Goal: Task Accomplishment & Management: Manage account settings

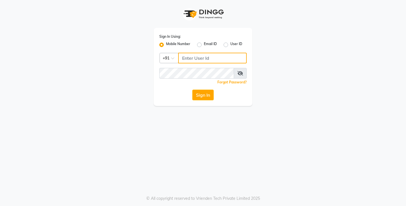
click at [218, 61] on input "Username" at bounding box center [212, 58] width 69 height 11
type input "7010146363"
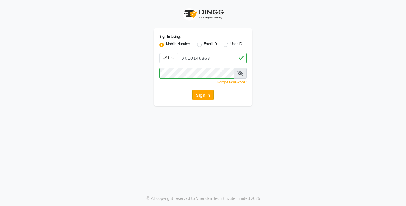
click at [201, 98] on button "Sign In" at bounding box center [202, 95] width 21 height 11
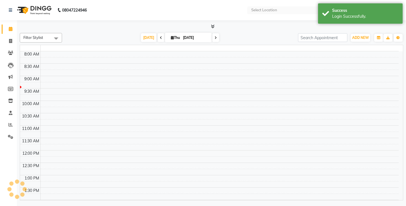
select select "en"
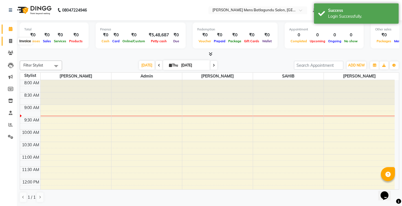
click at [12, 42] on span at bounding box center [11, 41] width 10 height 6
select select "8213"
select select "service"
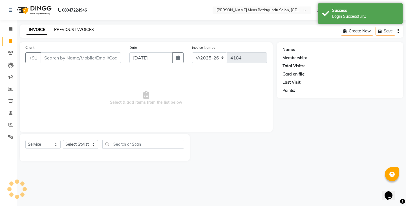
click at [81, 29] on link "PREVIOUS INVOICES" at bounding box center [74, 29] width 40 height 5
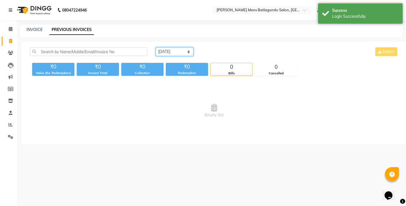
click at [176, 48] on select "[DATE] [DATE] Custom Range" at bounding box center [175, 51] width 38 height 9
select select "[DATE]"
click at [156, 47] on select "[DATE] [DATE] Custom Range" at bounding box center [175, 51] width 38 height 9
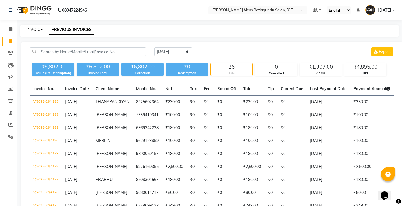
click at [37, 30] on link "INVOICE" at bounding box center [35, 29] width 16 height 5
select select "8213"
select select "service"
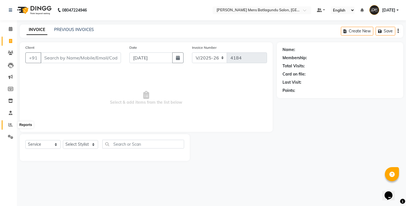
click at [9, 126] on icon at bounding box center [10, 125] width 4 height 4
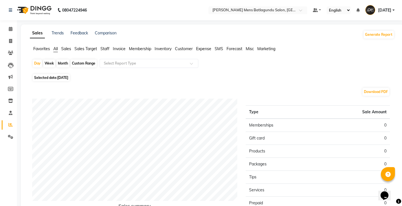
click at [106, 47] on span "Staff" at bounding box center [104, 48] width 9 height 5
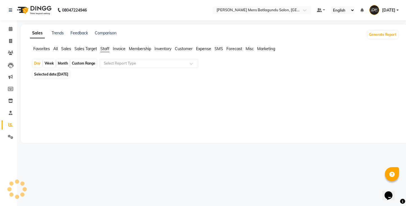
click at [68, 73] on span "[DATE]" at bounding box center [62, 74] width 11 height 4
select select "9"
select select "2025"
click at [66, 75] on span "[DATE]" at bounding box center [62, 74] width 11 height 4
select select "9"
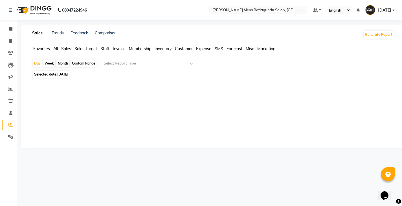
select select "2025"
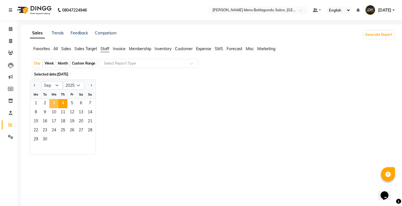
click at [55, 104] on span "3" at bounding box center [53, 103] width 9 height 9
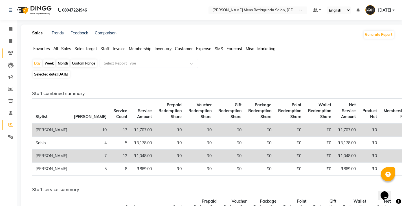
click at [14, 50] on link "Clients" at bounding box center [9, 53] width 14 height 9
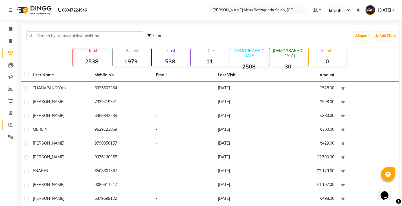
click at [5, 126] on li "Reports" at bounding box center [8, 125] width 17 height 12
click at [10, 125] on icon at bounding box center [10, 125] width 4 height 4
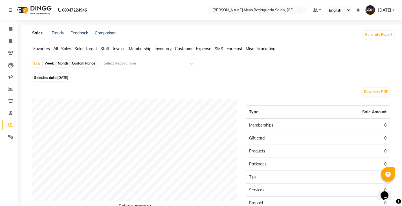
click at [106, 51] on span "Staff" at bounding box center [104, 48] width 9 height 5
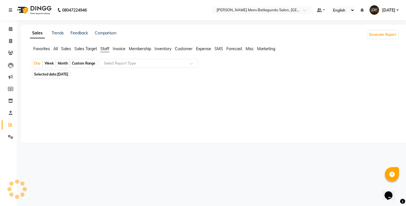
click at [67, 72] on span "Selected date: [DATE]" at bounding box center [51, 74] width 37 height 7
select select "9"
select select "2025"
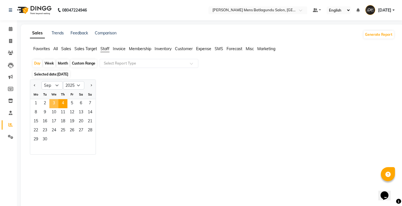
click at [55, 101] on span "3" at bounding box center [53, 103] width 9 height 9
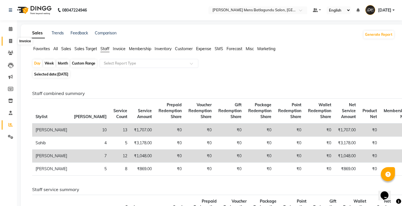
click at [7, 41] on span at bounding box center [11, 41] width 10 height 6
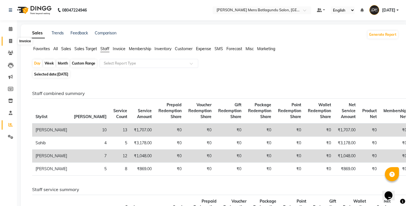
select select "service"
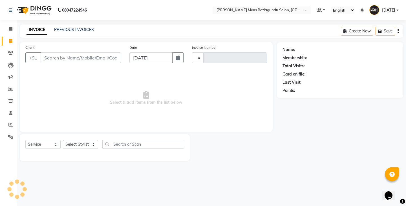
type input "4184"
select select "8213"
drag, startPoint x: 146, startPoint y: 57, endPoint x: 143, endPoint y: 60, distance: 3.6
click at [146, 56] on input "[DATE]" at bounding box center [151, 57] width 43 height 11
select select "9"
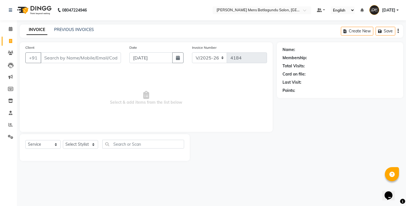
select select "2025"
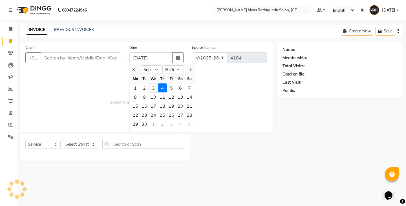
click at [153, 91] on div "3" at bounding box center [153, 88] width 9 height 9
type input "[DATE]"
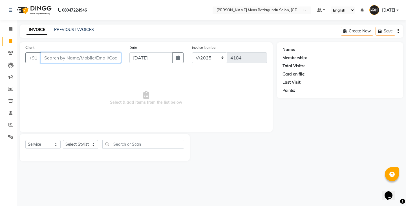
click at [95, 59] on input "Client" at bounding box center [81, 57] width 80 height 11
click at [76, 58] on input "Client" at bounding box center [81, 57] width 80 height 11
type input "9360946595"
click at [106, 62] on button "Add Client" at bounding box center [106, 57] width 29 height 11
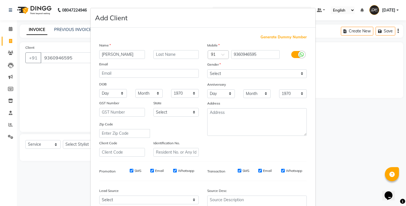
click at [101, 56] on input "[PERSON_NAME]" at bounding box center [122, 54] width 46 height 9
type input "[PERSON_NAME]"
drag, startPoint x: 236, startPoint y: 70, endPoint x: 235, endPoint y: 74, distance: 4.0
click at [236, 70] on select "Select [DEMOGRAPHIC_DATA] [DEMOGRAPHIC_DATA] Other Prefer Not To Say" at bounding box center [257, 73] width 100 height 9
select select "[DEMOGRAPHIC_DATA]"
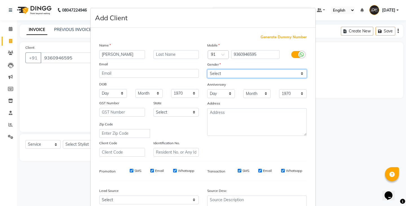
click at [207, 69] on select "Select [DEMOGRAPHIC_DATA] [DEMOGRAPHIC_DATA] Other Prefer Not To Say" at bounding box center [257, 73] width 100 height 9
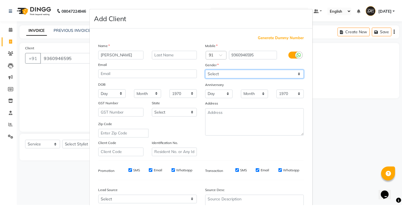
scroll to position [54, 0]
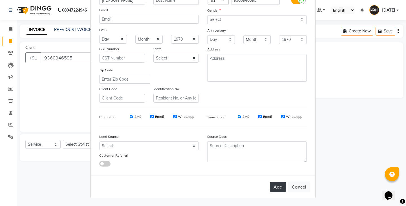
click at [277, 188] on button "Add" at bounding box center [278, 187] width 16 height 10
select select
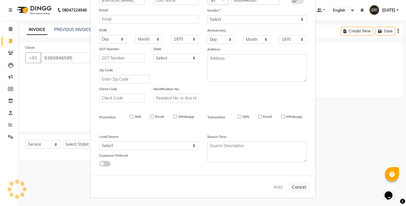
select select
checkbox input "false"
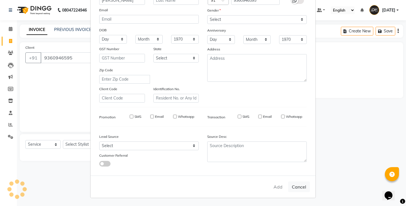
checkbox input "false"
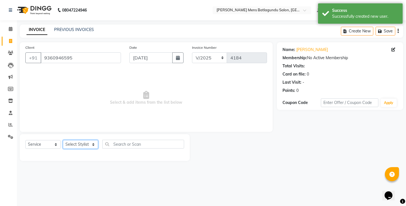
click at [93, 144] on select "Select Stylist Admin [PERSON_NAME][DATE] SAHIB [PERSON_NAME]" at bounding box center [80, 144] width 35 height 9
select select "78653"
click at [63, 140] on select "Select Stylist Admin [PERSON_NAME][DATE] SAHIB [PERSON_NAME]" at bounding box center [80, 144] width 35 height 9
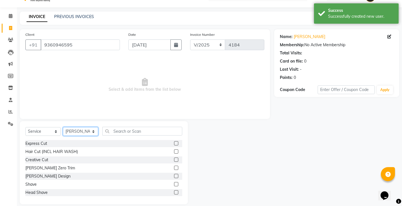
scroll to position [20, 0]
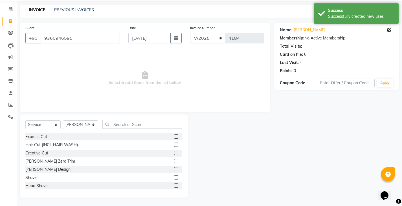
click at [174, 138] on label at bounding box center [176, 137] width 4 height 4
click at [174, 138] on input "checkbox" at bounding box center [176, 137] width 4 height 4
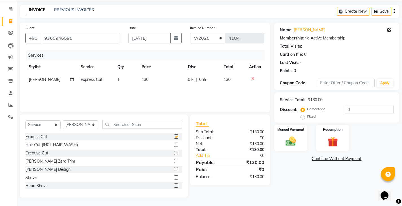
checkbox input "false"
click at [174, 169] on label at bounding box center [176, 169] width 4 height 4
click at [174, 169] on input "checkbox" at bounding box center [176, 170] width 4 height 4
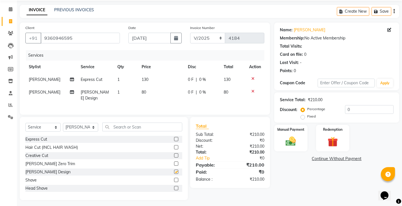
checkbox input "false"
click at [187, 76] on td "0 F | 0 %" at bounding box center [203, 79] width 36 height 13
select select "78653"
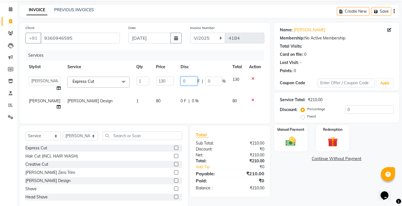
click at [182, 79] on input "0" at bounding box center [189, 81] width 17 height 9
click at [181, 81] on input "0" at bounding box center [189, 81] width 17 height 9
type input "30"
click at [168, 104] on div "Services Stylist Service Qty Price Disc Total Action Admin [PERSON_NAME][DATE] …" at bounding box center [144, 84] width 239 height 68
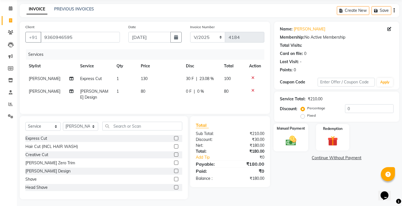
click at [293, 145] on img at bounding box center [290, 141] width 17 height 12
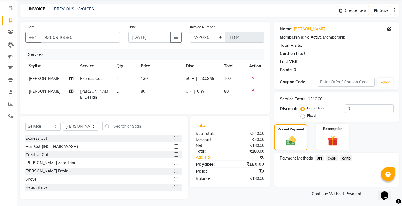
scroll to position [21, 0]
click at [338, 156] on div "CARD" at bounding box center [345, 159] width 14 height 8
click at [331, 160] on span "CASH" at bounding box center [332, 158] width 12 height 6
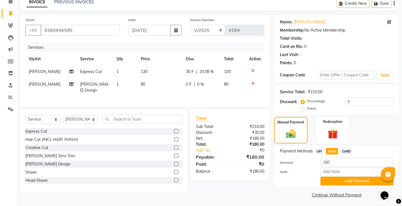
scroll to position [29, 0]
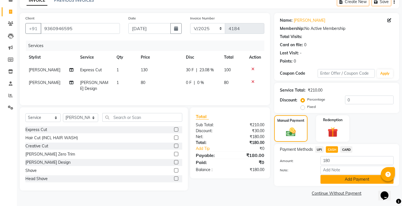
click at [336, 182] on button "Add Payment" at bounding box center [357, 179] width 73 height 9
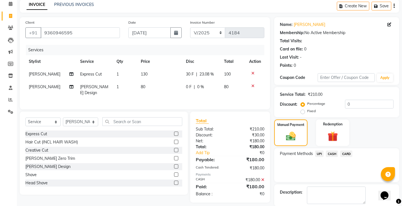
scroll to position [53, 0]
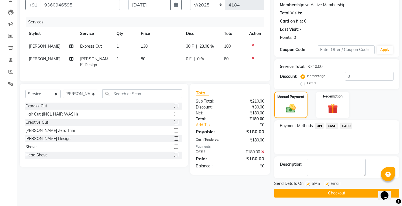
click at [280, 194] on button "Checkout" at bounding box center [336, 193] width 125 height 9
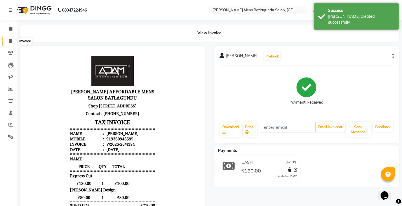
click at [9, 41] on icon at bounding box center [10, 41] width 3 height 4
select select "service"
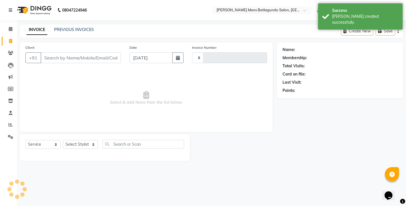
type input "4185"
select select "8213"
click at [150, 63] on div "Date [DATE]" at bounding box center [156, 56] width 63 height 23
click at [151, 60] on input "[DATE]" at bounding box center [151, 57] width 43 height 11
select select "9"
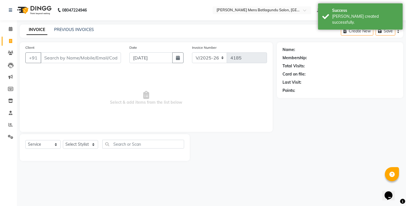
select select "2025"
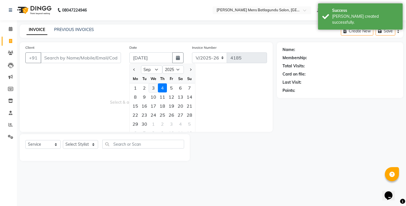
click at [155, 85] on div "3" at bounding box center [153, 88] width 9 height 9
type input "[DATE]"
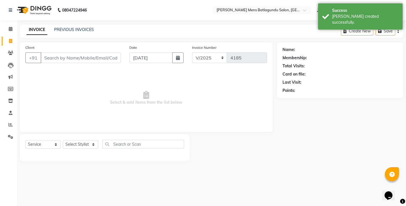
click at [91, 46] on div "Client +91" at bounding box center [73, 56] width 104 height 23
click at [92, 53] on input "Client" at bounding box center [81, 57] width 80 height 11
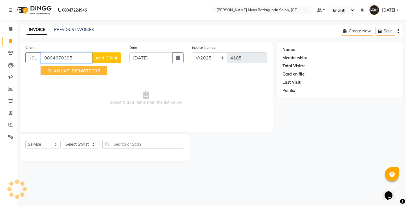
type input "9894670395"
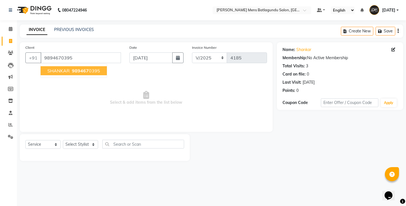
click at [84, 73] on span "989467" at bounding box center [80, 71] width 17 height 6
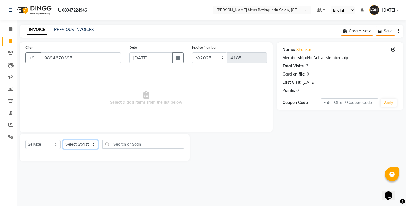
click at [76, 143] on select "Select Stylist Admin [PERSON_NAME][DATE] SAHIB [PERSON_NAME]" at bounding box center [80, 144] width 35 height 9
click at [392, 51] on icon at bounding box center [394, 50] width 4 height 4
select select "[DEMOGRAPHIC_DATA]"
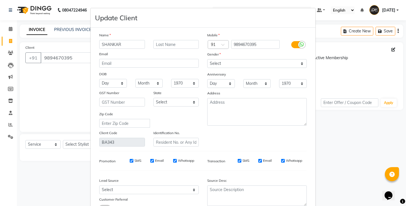
click at [105, 45] on input "SHANKAR" at bounding box center [122, 44] width 46 height 9
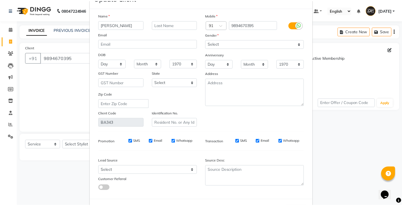
scroll to position [44, 0]
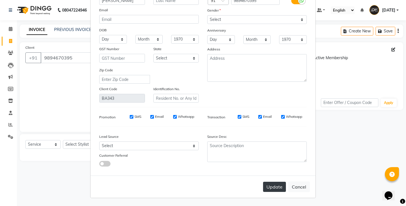
type input "[PERSON_NAME]"
click at [279, 189] on button "Update" at bounding box center [274, 187] width 23 height 10
select select
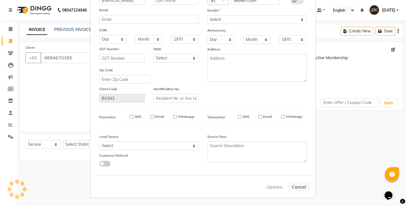
select select
checkbox input "false"
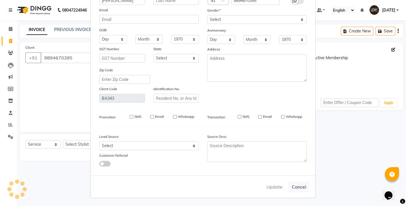
checkbox input "false"
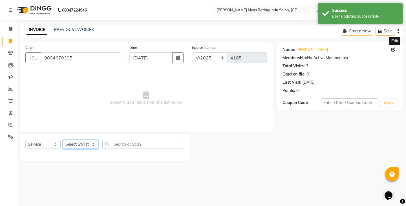
click at [81, 145] on select "Select Stylist Admin [PERSON_NAME][DATE] SAHIB [PERSON_NAME]" at bounding box center [80, 144] width 35 height 9
select select "78653"
click at [63, 140] on select "Select Stylist Admin [PERSON_NAME][DATE] SAHIB [PERSON_NAME]" at bounding box center [80, 144] width 35 height 9
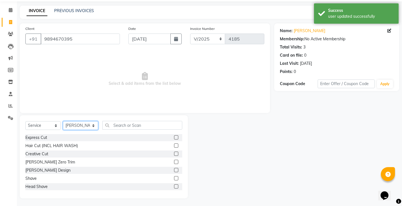
scroll to position [20, 0]
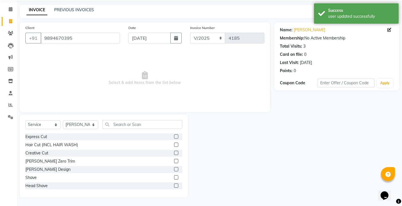
click at [174, 137] on label at bounding box center [176, 137] width 4 height 4
click at [174, 137] on input "checkbox" at bounding box center [176, 137] width 4 height 4
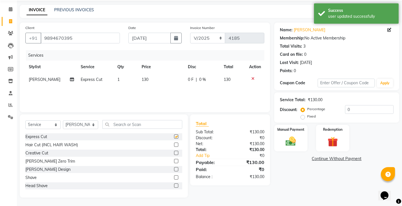
checkbox input "false"
click at [185, 77] on td "0 F | 0 %" at bounding box center [203, 79] width 36 height 13
select select "78653"
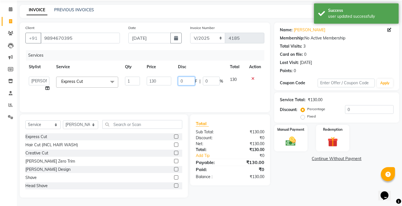
click at [179, 81] on input "0" at bounding box center [186, 81] width 17 height 9
type input "30"
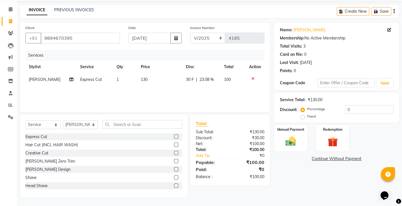
drag, startPoint x: 161, startPoint y: 90, endPoint x: 158, endPoint y: 108, distance: 17.8
click at [161, 90] on div "Services Stylist Service Qty Price Disc Total Action [PERSON_NAME] Express Cut …" at bounding box center [144, 78] width 239 height 56
click at [308, 134] on div "Manual Payment" at bounding box center [290, 138] width 35 height 28
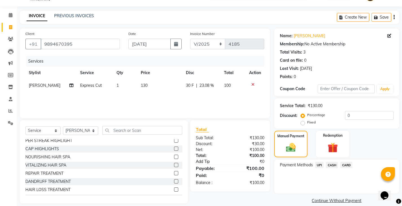
scroll to position [21, 0]
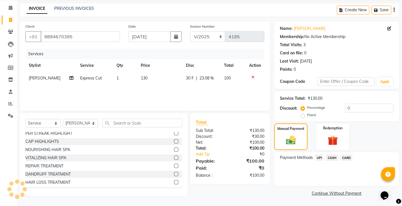
click at [332, 155] on span "CASH" at bounding box center [332, 158] width 12 height 6
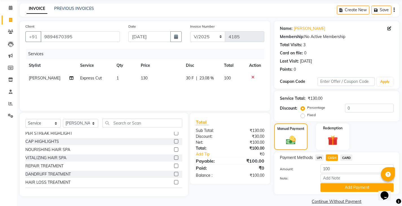
drag, startPoint x: 338, startPoint y: 190, endPoint x: 341, endPoint y: 187, distance: 4.2
click at [338, 190] on button "Add Payment" at bounding box center [357, 187] width 73 height 9
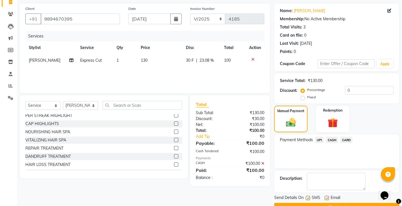
scroll to position [53, 0]
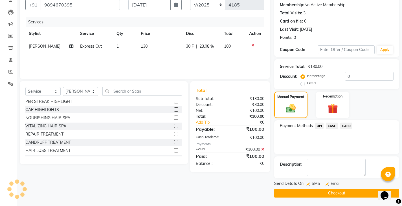
click at [343, 195] on button "Checkout" at bounding box center [336, 193] width 125 height 9
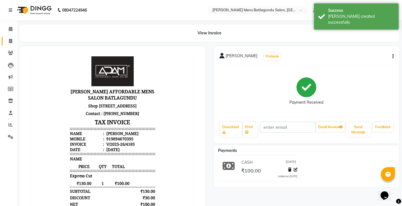
click at [8, 37] on link "Invoice" at bounding box center [9, 41] width 14 height 9
select select "service"
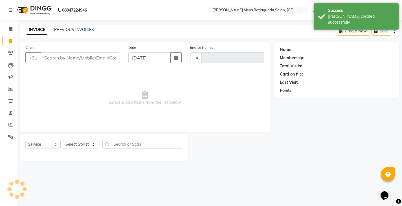
type input "4186"
select select "8213"
click at [168, 58] on input "[DATE]" at bounding box center [151, 57] width 43 height 11
select select "9"
select select "2025"
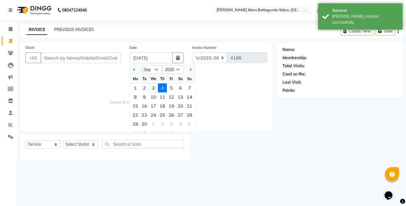
click at [155, 88] on div "3" at bounding box center [153, 88] width 9 height 9
type input "[DATE]"
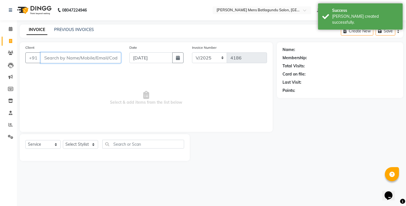
click at [81, 62] on input "Client" at bounding box center [81, 57] width 80 height 11
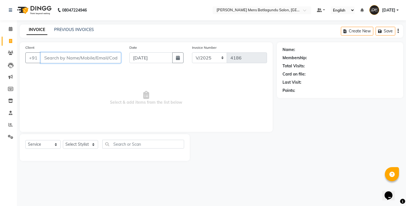
click at [82, 58] on input "Client" at bounding box center [81, 57] width 80 height 11
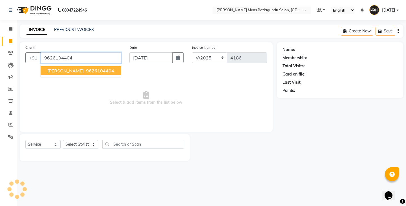
type input "9626104404"
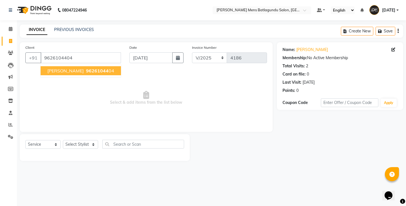
click at [63, 73] on span "[PERSON_NAME]" at bounding box center [65, 71] width 36 height 6
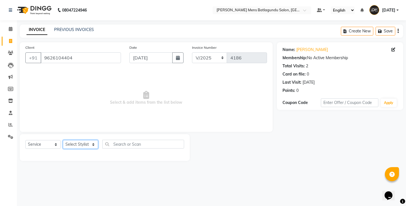
click at [69, 147] on select "Select Stylist Admin [PERSON_NAME][DATE] SAHIB [PERSON_NAME]" at bounding box center [80, 144] width 35 height 9
click at [76, 142] on select "Select Stylist Admin [PERSON_NAME][DATE] SAHIB [PERSON_NAME]" at bounding box center [80, 144] width 35 height 9
select select "78653"
click at [63, 140] on select "Select Stylist Admin [PERSON_NAME][DATE] SAHIB [PERSON_NAME]" at bounding box center [80, 144] width 35 height 9
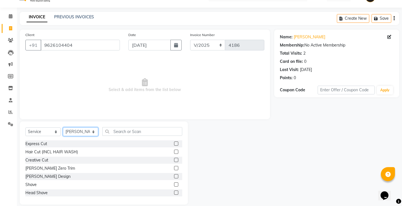
scroll to position [20, 0]
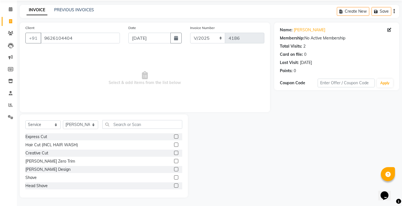
click at [168, 179] on div "Shave" at bounding box center [103, 177] width 157 height 7
click at [174, 178] on label at bounding box center [176, 178] width 4 height 4
click at [174, 178] on input "checkbox" at bounding box center [176, 178] width 4 height 4
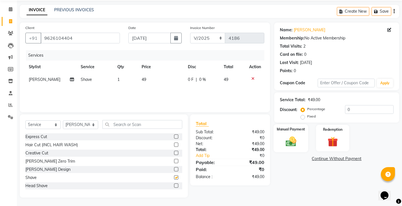
checkbox input "false"
click at [294, 146] on img at bounding box center [290, 141] width 17 height 12
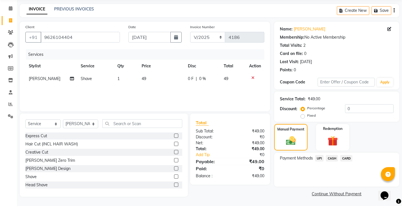
scroll to position [21, 0]
click at [332, 159] on span "CASH" at bounding box center [332, 158] width 12 height 6
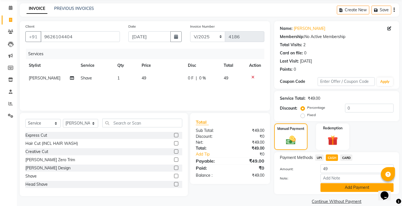
click at [336, 188] on button "Add Payment" at bounding box center [357, 187] width 73 height 9
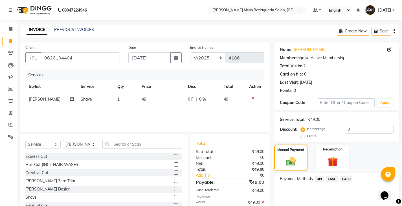
scroll to position [53, 0]
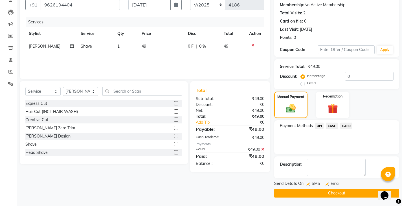
click at [347, 196] on button "Checkout" at bounding box center [336, 193] width 125 height 9
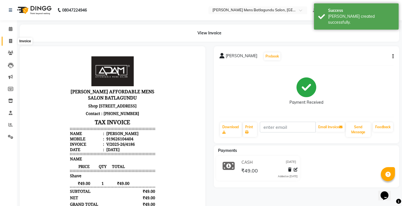
click at [14, 42] on span at bounding box center [11, 41] width 10 height 6
select select "service"
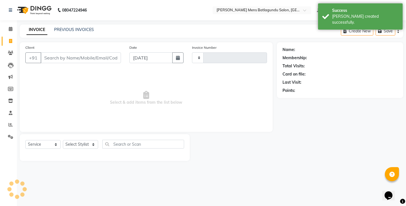
type input "4187"
select select "8213"
click at [143, 64] on div "Date [DATE]" at bounding box center [156, 56] width 63 height 23
click at [144, 62] on input "[DATE]" at bounding box center [151, 57] width 43 height 11
select select "9"
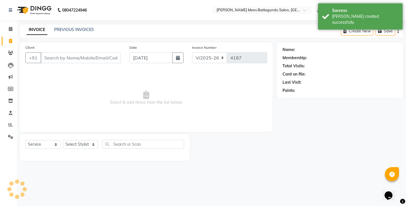
select select "2025"
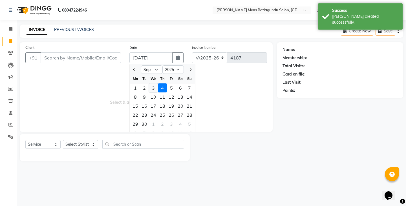
click at [150, 89] on div "3" at bounding box center [153, 88] width 9 height 9
type input "[DATE]"
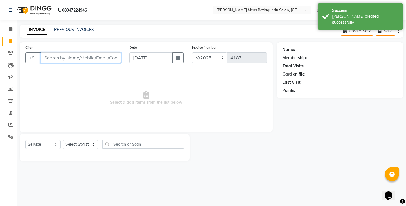
click at [95, 62] on input "Client" at bounding box center [81, 57] width 80 height 11
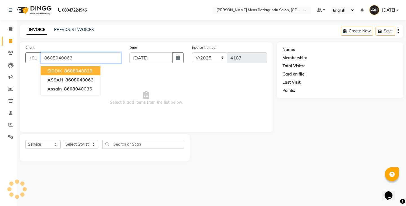
type input "8608040063"
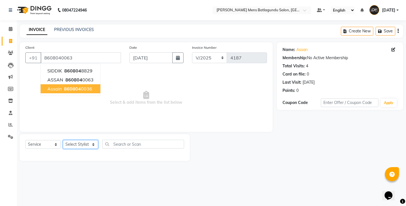
click at [77, 149] on select "Select Stylist Admin [PERSON_NAME][DATE] SAHIB [PERSON_NAME]" at bounding box center [80, 144] width 35 height 9
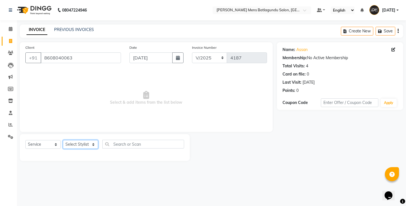
select select "84061"
click at [63, 140] on select "Select Stylist Admin [PERSON_NAME][DATE] SAHIB [PERSON_NAME]" at bounding box center [80, 144] width 35 height 9
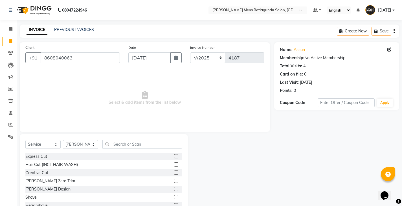
click at [174, 155] on label at bounding box center [176, 156] width 4 height 4
click at [174, 155] on input "checkbox" at bounding box center [176, 157] width 4 height 4
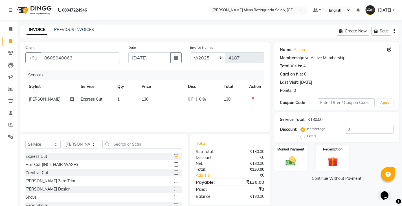
checkbox input "false"
click at [174, 190] on label at bounding box center [176, 189] width 4 height 4
click at [174, 190] on input "checkbox" at bounding box center [176, 190] width 4 height 4
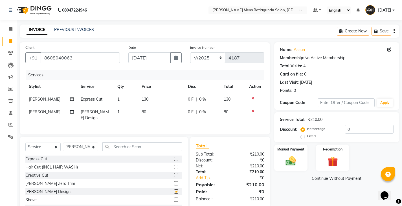
checkbox input "false"
click at [188, 102] on span "0 F" at bounding box center [191, 100] width 6 height 6
select select "84061"
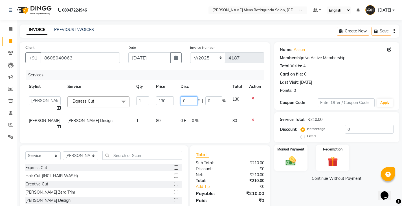
click at [181, 101] on input "0" at bounding box center [189, 101] width 17 height 9
type input "30"
click at [204, 112] on tbody "Admin [PERSON_NAME][DATE] SAHIB [PERSON_NAME] Express Cut x Express Cut Hair Cu…" at bounding box center [144, 113] width 239 height 40
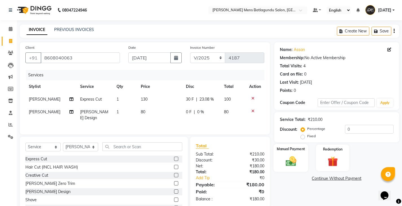
click at [287, 157] on img at bounding box center [290, 161] width 17 height 12
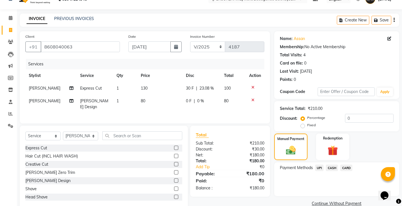
scroll to position [21, 0]
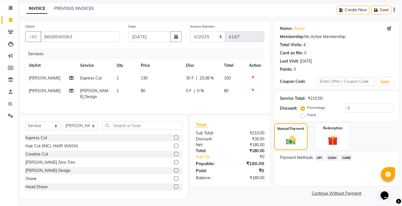
click at [331, 157] on span "CASH" at bounding box center [332, 158] width 12 height 6
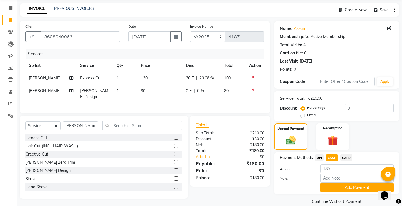
click at [327, 189] on button "Add Payment" at bounding box center [357, 187] width 73 height 9
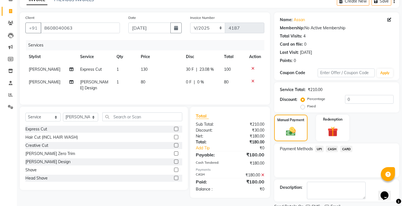
scroll to position [53, 0]
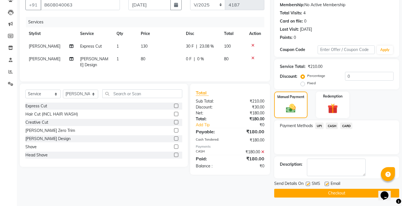
click at [344, 194] on button "Checkout" at bounding box center [336, 193] width 125 height 9
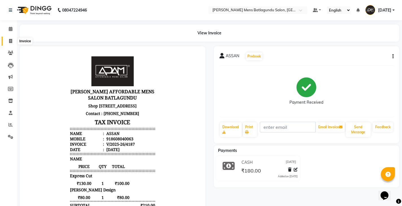
click at [8, 41] on span at bounding box center [11, 41] width 10 height 6
select select "service"
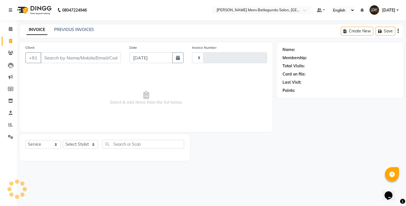
type input "4188"
select select "8213"
drag, startPoint x: 147, startPoint y: 63, endPoint x: 149, endPoint y: 60, distance: 3.8
click at [147, 63] on div "Date [DATE]" at bounding box center [156, 56] width 63 height 23
click at [149, 61] on input "[DATE]" at bounding box center [151, 57] width 43 height 11
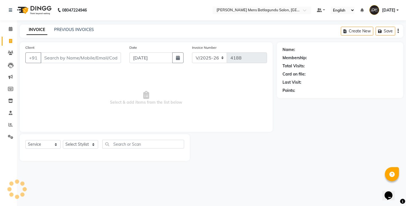
select select "9"
select select "2025"
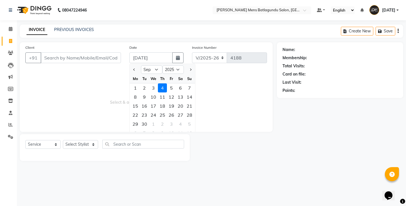
click at [147, 89] on div "2" at bounding box center [144, 88] width 9 height 9
type input "[DATE]"
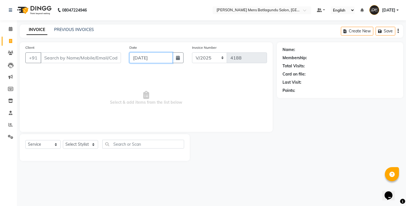
click at [146, 57] on input "[DATE]" at bounding box center [151, 57] width 43 height 11
select select "9"
select select "2025"
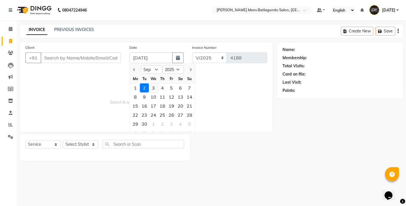
click at [152, 91] on div "3" at bounding box center [153, 88] width 9 height 9
type input "[DATE]"
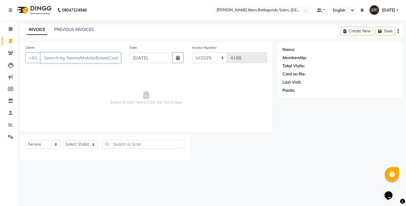
click at [105, 57] on input "Client" at bounding box center [81, 57] width 80 height 11
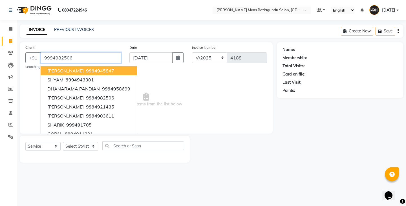
type input "9994982506"
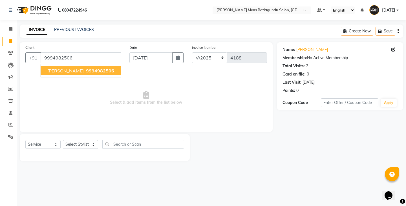
click at [86, 73] on span "9994982506" at bounding box center [100, 71] width 28 height 6
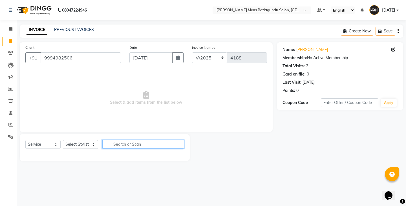
click at [103, 141] on input "text" at bounding box center [143, 144] width 82 height 9
click at [83, 145] on select "Select Stylist Admin [PERSON_NAME][DATE] SAHIB [PERSON_NAME]" at bounding box center [80, 144] width 35 height 9
select select "78653"
click at [63, 140] on select "Select Stylist Admin [PERSON_NAME][DATE] SAHIB [PERSON_NAME]" at bounding box center [80, 144] width 35 height 9
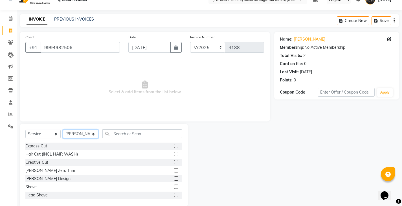
scroll to position [20, 0]
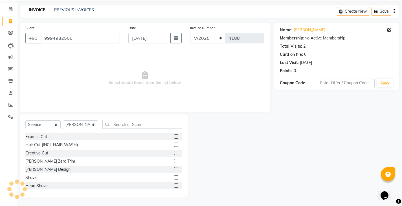
click at [170, 175] on div "Shave" at bounding box center [103, 177] width 157 height 7
click at [174, 178] on label at bounding box center [176, 178] width 4 height 4
click at [174, 178] on input "checkbox" at bounding box center [176, 178] width 4 height 4
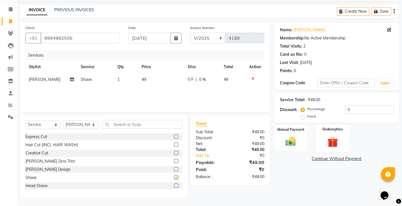
checkbox input "false"
click at [313, 135] on div "Manual Payment Redemption" at bounding box center [336, 138] width 133 height 27
click at [297, 137] on img at bounding box center [290, 141] width 17 height 12
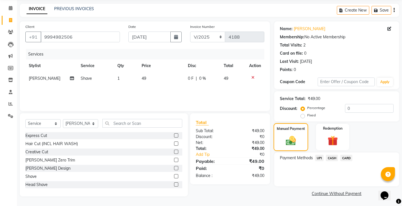
scroll to position [21, 0]
click at [320, 158] on span "UPI" at bounding box center [319, 158] width 9 height 6
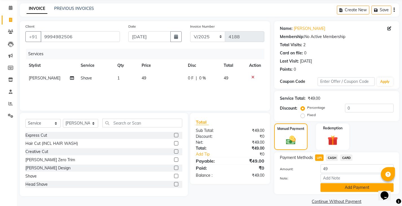
click at [326, 191] on button "Add Payment" at bounding box center [357, 187] width 73 height 9
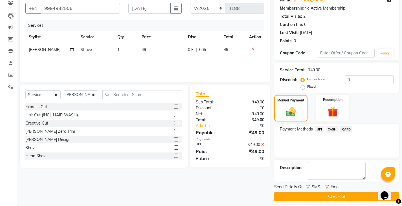
scroll to position [53, 0]
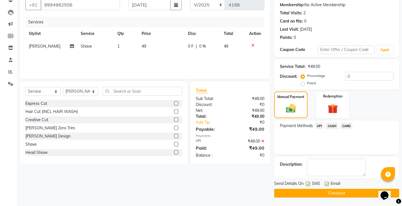
click at [326, 196] on button "Checkout" at bounding box center [336, 193] width 125 height 9
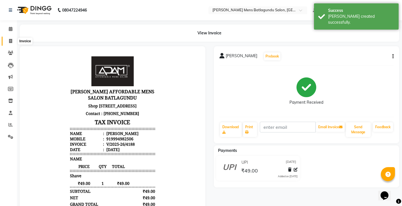
click at [12, 40] on icon at bounding box center [10, 41] width 3 height 4
select select "8213"
select select "service"
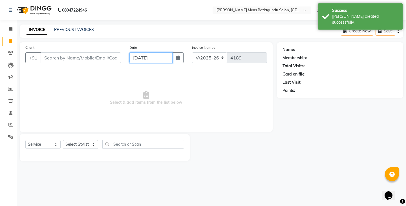
click at [144, 61] on input "[DATE]" at bounding box center [151, 57] width 43 height 11
select select "9"
select select "2025"
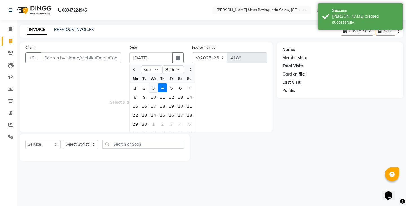
click at [153, 87] on div "3" at bounding box center [153, 88] width 9 height 9
type input "[DATE]"
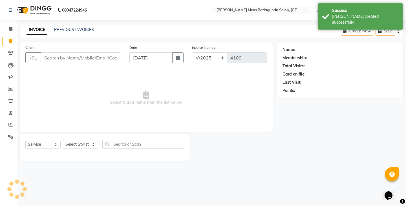
click at [92, 64] on div "Client +91" at bounding box center [73, 56] width 104 height 23
click at [93, 59] on input "Client" at bounding box center [81, 57] width 80 height 11
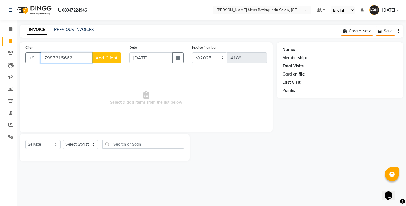
type input "7987315662"
click at [104, 58] on span "Add Client" at bounding box center [106, 58] width 22 height 6
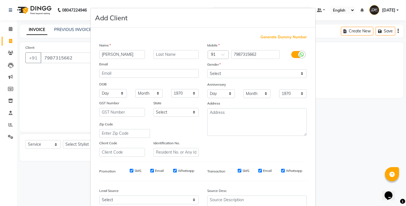
type input "[PERSON_NAME]"
click at [208, 74] on select "Select [DEMOGRAPHIC_DATA] [DEMOGRAPHIC_DATA] Other Prefer Not To Say" at bounding box center [257, 73] width 100 height 9
select select "[DEMOGRAPHIC_DATA]"
click at [207, 69] on select "Select [DEMOGRAPHIC_DATA] [DEMOGRAPHIC_DATA] Other Prefer Not To Say" at bounding box center [257, 73] width 100 height 9
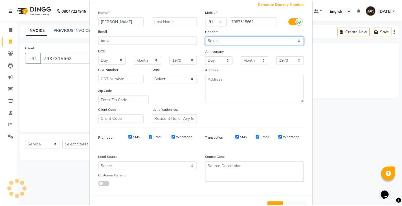
scroll to position [54, 0]
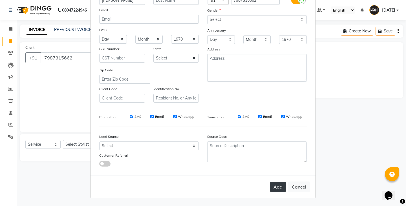
click at [275, 183] on button "Add" at bounding box center [278, 187] width 16 height 10
select select
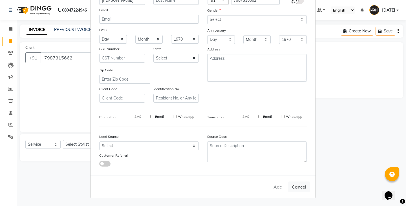
select select
checkbox input "false"
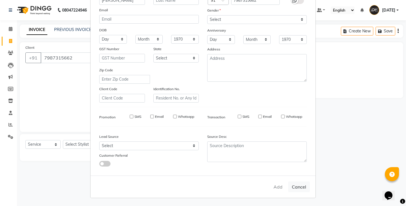
checkbox input "false"
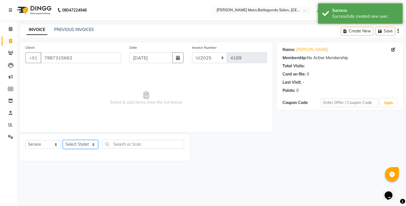
click at [86, 143] on select "Select Stylist Admin [PERSON_NAME][DATE] SAHIB [PERSON_NAME]" at bounding box center [80, 144] width 35 height 9
select select "89703"
click at [63, 140] on select "Select Stylist Admin [PERSON_NAME][DATE] SAHIB [PERSON_NAME]" at bounding box center [80, 144] width 35 height 9
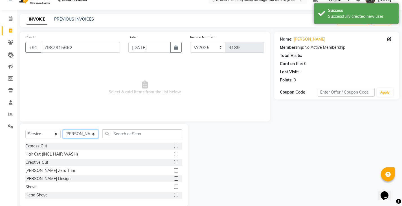
scroll to position [20, 0]
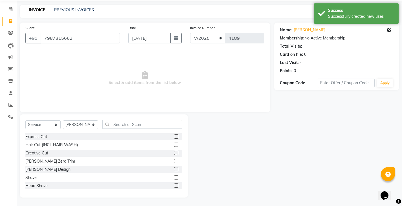
click at [174, 138] on label at bounding box center [176, 137] width 4 height 4
click at [174, 138] on input "checkbox" at bounding box center [176, 137] width 4 height 4
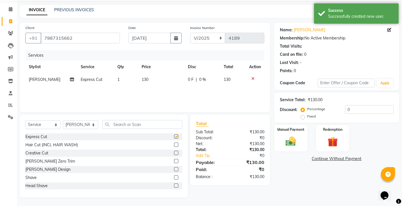
checkbox input "false"
click at [186, 83] on td "0 F | 0 %" at bounding box center [203, 79] width 36 height 13
select select "89703"
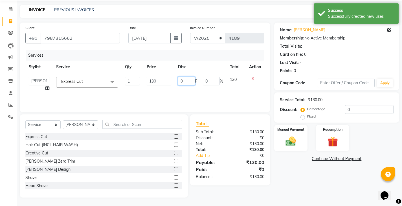
click at [178, 82] on input "0" at bounding box center [186, 81] width 17 height 9
type input "30"
drag, startPoint x: 174, startPoint y: 89, endPoint x: 229, endPoint y: 102, distance: 56.3
click at [175, 89] on div "Services Stylist Service Qty Price Disc Total Action Admin [PERSON_NAME][DATE] …" at bounding box center [144, 78] width 239 height 56
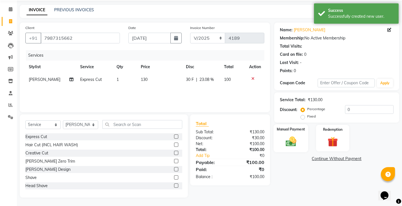
click at [292, 142] on img at bounding box center [290, 141] width 17 height 12
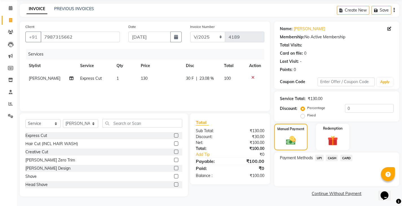
scroll to position [21, 0]
click at [321, 158] on span "UPI" at bounding box center [319, 158] width 9 height 6
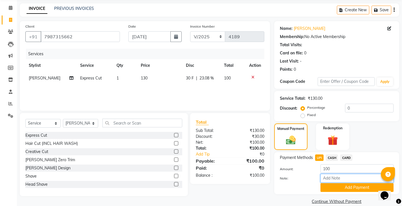
click at [329, 181] on input "Note:" at bounding box center [357, 178] width 73 height 9
click at [329, 189] on button "Add Payment" at bounding box center [357, 187] width 73 height 9
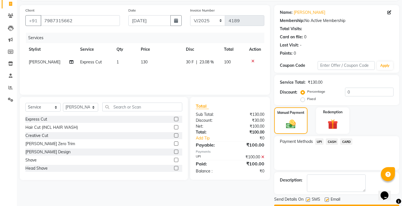
scroll to position [53, 0]
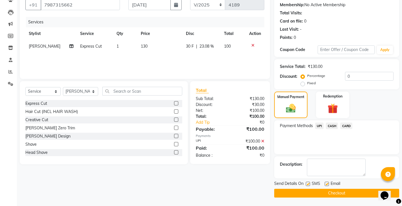
click at [318, 205] on main "INVOICE PREVIOUS INVOICES Create New Save Client [PHONE_NUMBER] Date [DATE] Inv…" at bounding box center [209, 88] width 385 height 235
click at [321, 196] on button "Checkout" at bounding box center [336, 193] width 125 height 9
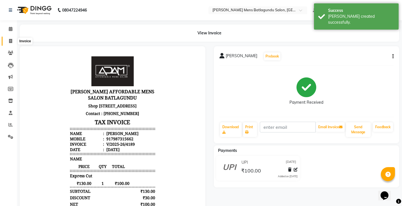
click at [9, 44] on span at bounding box center [11, 41] width 10 height 6
select select "8213"
select select "service"
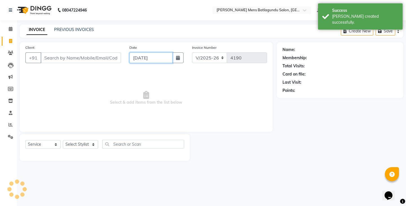
click at [160, 57] on input "[DATE]" at bounding box center [151, 57] width 43 height 11
select select "9"
select select "2025"
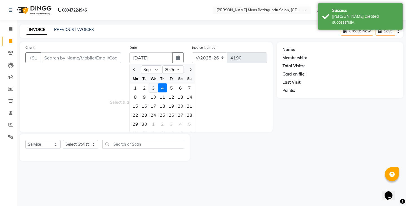
click at [158, 91] on div "3" at bounding box center [153, 88] width 9 height 9
type input "[DATE]"
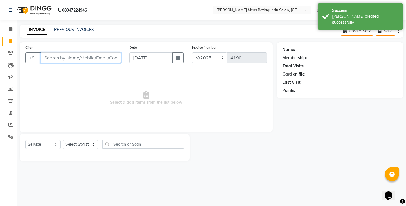
click at [111, 56] on input "Client" at bounding box center [81, 57] width 80 height 11
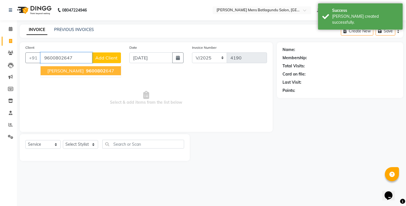
type input "9600802647"
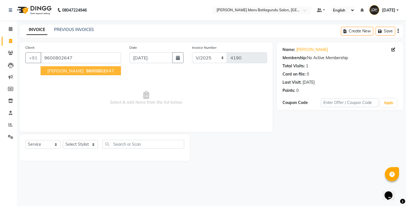
click at [87, 69] on span "9600802" at bounding box center [96, 71] width 20 height 6
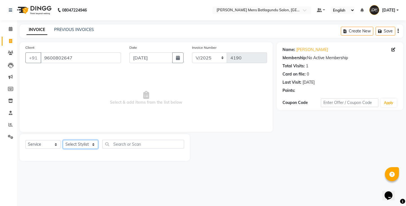
click at [80, 145] on select "Select Stylist Admin [PERSON_NAME][DATE] SAHIB [PERSON_NAME]" at bounding box center [80, 144] width 35 height 9
select select "89172"
click at [63, 140] on select "Select Stylist Admin [PERSON_NAME][DATE] SAHIB [PERSON_NAME]" at bounding box center [80, 144] width 35 height 9
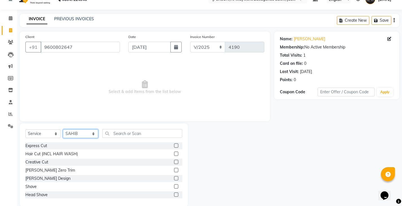
scroll to position [20, 0]
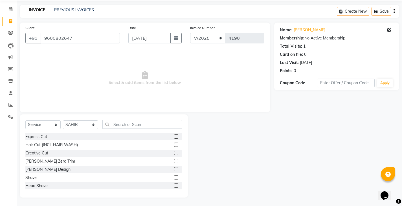
click at [174, 137] on label at bounding box center [176, 137] width 4 height 4
click at [174, 137] on input "checkbox" at bounding box center [176, 137] width 4 height 4
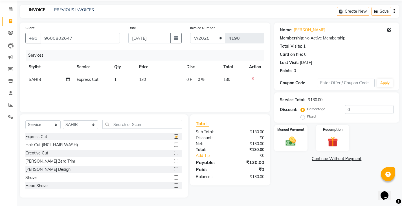
checkbox input "false"
click at [174, 170] on label at bounding box center [176, 169] width 4 height 4
click at [174, 170] on input "checkbox" at bounding box center [176, 170] width 4 height 4
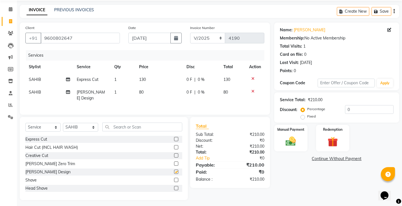
checkbox input "false"
click at [181, 66] on th "Price" at bounding box center [159, 67] width 47 height 13
click at [181, 81] on td "130" at bounding box center [159, 79] width 47 height 13
select select "89172"
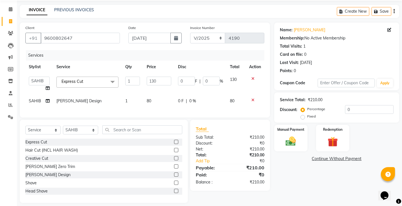
click at [176, 81] on td "0 F | 0 %" at bounding box center [201, 83] width 52 height 21
click at [179, 81] on input "0" at bounding box center [186, 81] width 17 height 9
type input "30"
click at [179, 93] on tbody "Admin [PERSON_NAME][DATE] SAHIB [PERSON_NAME] Express Cut x Express Cut Hair Cu…" at bounding box center [144, 90] width 239 height 34
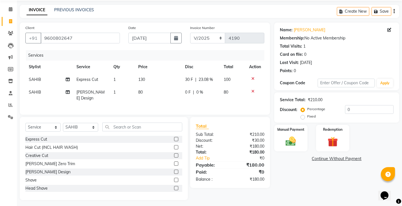
scroll to position [21, 0]
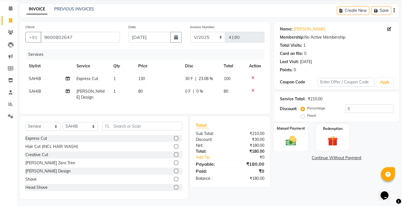
click at [275, 140] on div "Manual Payment" at bounding box center [290, 138] width 35 height 28
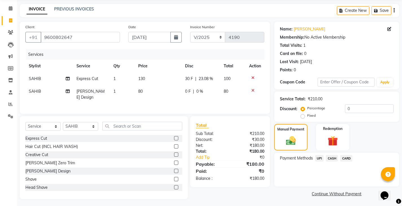
click at [320, 161] on span "UPI" at bounding box center [319, 158] width 9 height 6
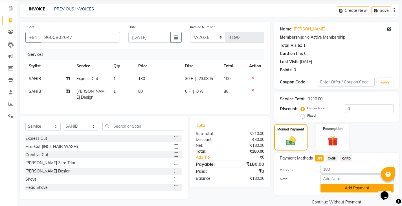
click at [333, 186] on button "Add Payment" at bounding box center [357, 188] width 73 height 9
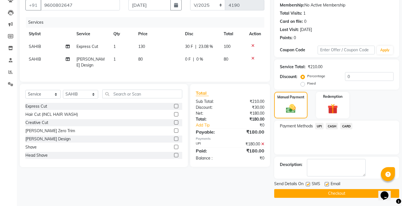
scroll to position [53, 0]
drag, startPoint x: 332, startPoint y: 193, endPoint x: 5, endPoint y: 11, distance: 375.3
click at [332, 193] on button "Checkout" at bounding box center [336, 193] width 125 height 9
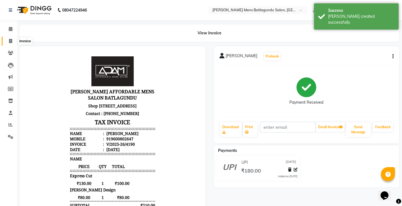
click at [7, 38] on span at bounding box center [11, 41] width 10 height 6
select select "8213"
select select "service"
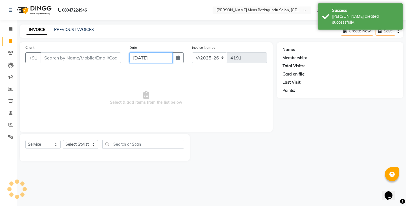
click at [142, 55] on input "[DATE]" at bounding box center [151, 57] width 43 height 11
select select "9"
select select "2025"
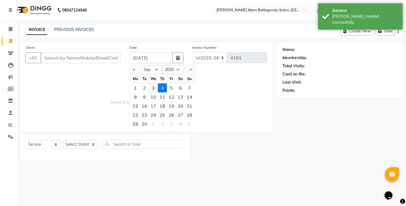
click at [154, 90] on div "3" at bounding box center [153, 88] width 9 height 9
type input "[DATE]"
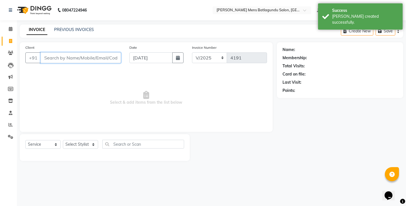
click at [106, 55] on input "Client" at bounding box center [81, 57] width 80 height 11
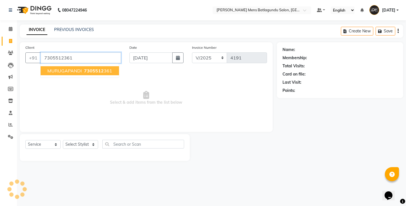
type input "7305512361"
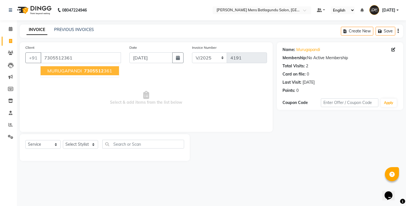
click at [65, 74] on button "MURUGAPANDI 7305512 361" at bounding box center [80, 70] width 78 height 9
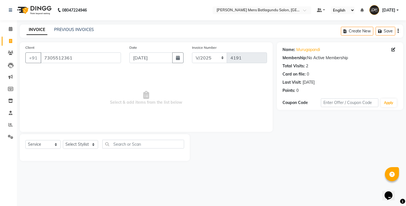
click at [79, 137] on div "Select Service Product Membership Package Voucher Prepaid Gift Card Select Styl…" at bounding box center [105, 147] width 170 height 27
click at [69, 147] on select "Select Stylist Admin [PERSON_NAME][DATE] SAHIB [PERSON_NAME]" at bounding box center [80, 144] width 35 height 9
select select "78653"
click at [63, 140] on select "Select Stylist Admin [PERSON_NAME][DATE] SAHIB [PERSON_NAME]" at bounding box center [80, 144] width 35 height 9
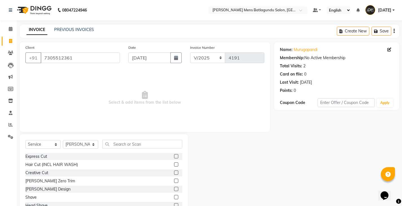
click at [125, 152] on div "Select Service Product Membership Package Voucher Prepaid Gift Card Select Styl…" at bounding box center [103, 146] width 157 height 13
click at [128, 149] on div "Select Service Product Membership Package Voucher Prepaid Gift Card Select Styl…" at bounding box center [103, 146] width 157 height 13
click at [135, 139] on div "Select Service Product Membership Package Voucher Prepaid Gift Card Select Styl…" at bounding box center [104, 175] width 168 height 83
click at [135, 143] on input "text" at bounding box center [142, 144] width 80 height 9
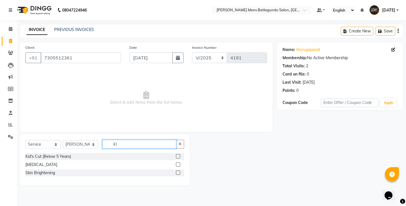
type input "KI"
click at [179, 157] on label at bounding box center [178, 156] width 4 height 4
click at [179, 157] on input "checkbox" at bounding box center [178, 157] width 4 height 4
checkbox input "true"
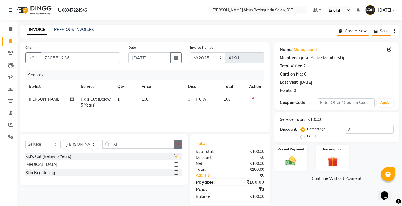
click at [179, 143] on icon "button" at bounding box center [178, 144] width 3 height 4
checkbox input "false"
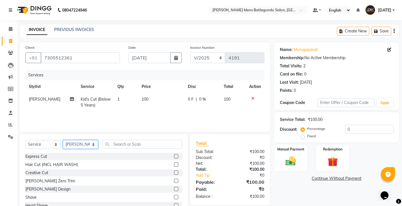
drag, startPoint x: 72, startPoint y: 142, endPoint x: 74, endPoint y: 148, distance: 6.4
click at [72, 142] on select "Select Stylist Admin [PERSON_NAME][DATE] SAHIB [PERSON_NAME]" at bounding box center [80, 144] width 35 height 9
select select "89703"
click at [63, 140] on select "Select Stylist Admin [PERSON_NAME][DATE] SAHIB [PERSON_NAME]" at bounding box center [80, 144] width 35 height 9
click at [174, 155] on label at bounding box center [176, 156] width 4 height 4
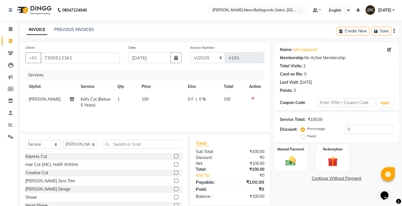
click at [174, 155] on input "checkbox" at bounding box center [176, 157] width 4 height 4
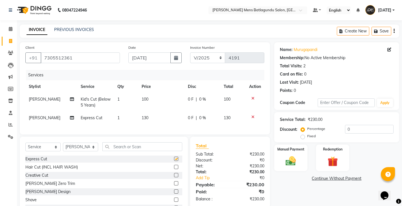
checkbox input "false"
click at [174, 186] on label at bounding box center [176, 183] width 4 height 4
click at [174, 186] on input "checkbox" at bounding box center [176, 184] width 4 height 4
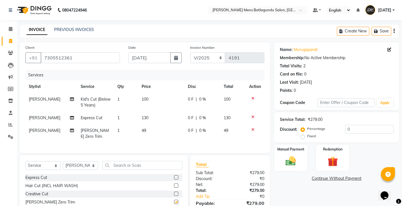
checkbox input "false"
click at [186, 119] on td "0 F | 0 %" at bounding box center [203, 118] width 36 height 13
select select "89703"
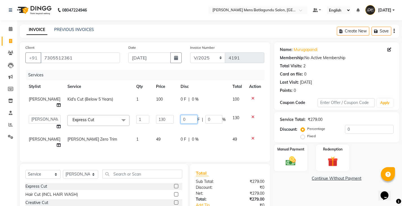
click at [181, 115] on input "0" at bounding box center [189, 119] width 17 height 9
type input "30"
drag, startPoint x: 177, startPoint y: 118, endPoint x: 262, endPoint y: 119, distance: 84.1
click at [179, 118] on tr "Admin [PERSON_NAME][DATE] SAHIB [PERSON_NAME] Express Cut x Express Cut Hair Cu…" at bounding box center [144, 122] width 239 height 21
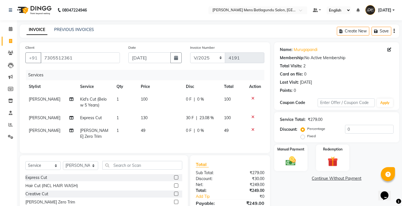
scroll to position [39, 0]
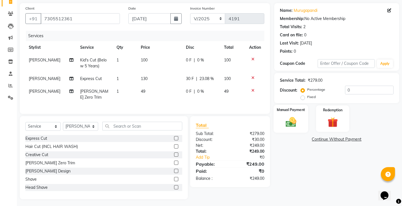
click at [277, 116] on div "Manual Payment" at bounding box center [290, 119] width 35 height 28
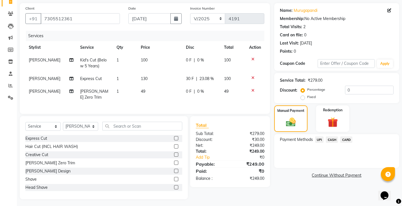
click at [253, 90] on icon at bounding box center [252, 91] width 3 height 4
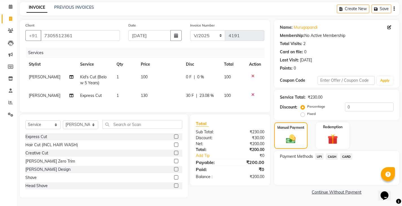
scroll to position [27, 0]
click at [174, 170] on label at bounding box center [176, 169] width 4 height 4
click at [174, 170] on input "checkbox" at bounding box center [176, 170] width 4 height 4
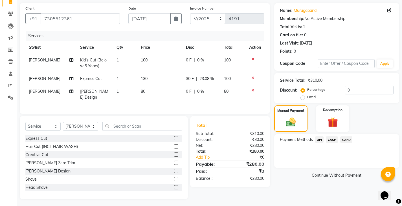
checkbox input "false"
click at [299, 121] on img at bounding box center [291, 123] width 16 height 12
click at [329, 141] on span "CASH" at bounding box center [332, 140] width 12 height 6
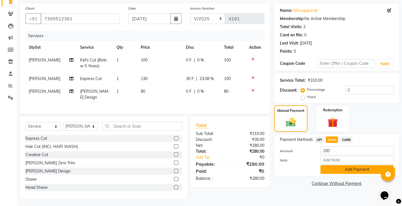
click at [328, 167] on button "Add Payment" at bounding box center [357, 169] width 73 height 9
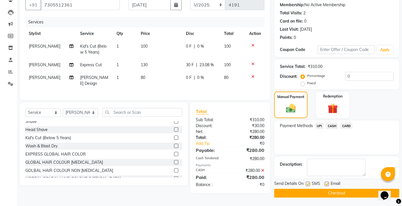
scroll to position [141, 0]
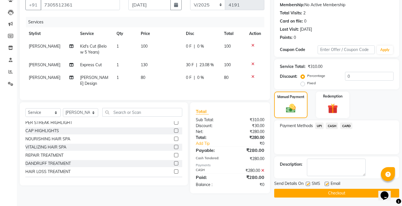
click at [276, 192] on button "Checkout" at bounding box center [336, 193] width 125 height 9
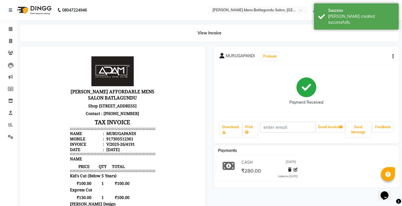
click at [8, 36] on li "Invoice" at bounding box center [8, 41] width 17 height 12
click at [10, 38] on span at bounding box center [11, 41] width 10 height 6
select select "8213"
select select "service"
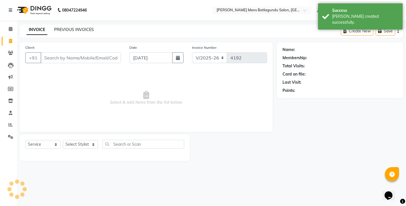
click at [79, 30] on link "PREVIOUS INVOICES" at bounding box center [74, 29] width 40 height 5
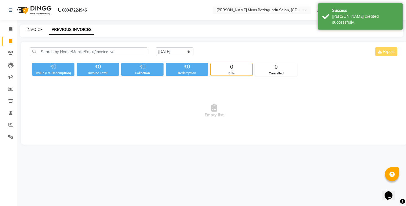
click at [35, 30] on link "INVOICE" at bounding box center [35, 29] width 16 height 5
select select "8213"
select select "service"
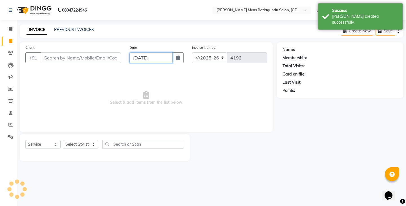
click at [158, 62] on input "[DATE]" at bounding box center [151, 57] width 43 height 11
select select "9"
select select "2025"
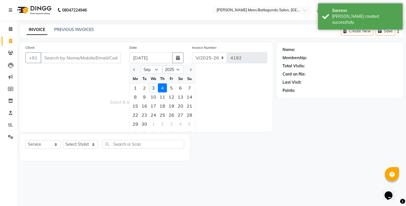
click at [156, 89] on div "3" at bounding box center [153, 88] width 9 height 9
type input "[DATE]"
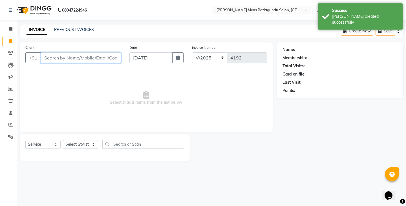
click at [110, 58] on input "Client" at bounding box center [81, 57] width 80 height 11
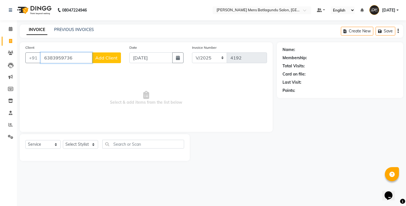
type input "6383959736"
click at [108, 60] on span "Add Client" at bounding box center [106, 58] width 22 height 6
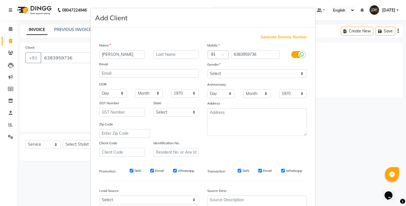
type input "[PERSON_NAME]"
click at [236, 78] on div "Mobile Country Code × 91 6383959736 Gender Select [DEMOGRAPHIC_DATA] [DEMOGRAPH…" at bounding box center [257, 99] width 108 height 115
click at [233, 78] on select "Select [DEMOGRAPHIC_DATA] [DEMOGRAPHIC_DATA] Other Prefer Not To Say" at bounding box center [257, 73] width 100 height 9
select select "[DEMOGRAPHIC_DATA]"
click at [207, 69] on select "Select [DEMOGRAPHIC_DATA] [DEMOGRAPHIC_DATA] Other Prefer Not To Say" at bounding box center [257, 73] width 100 height 9
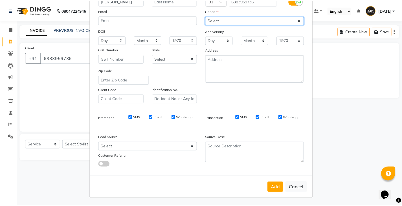
scroll to position [54, 0]
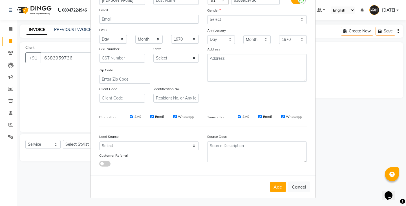
click at [274, 185] on button "Add" at bounding box center [278, 187] width 16 height 10
select select
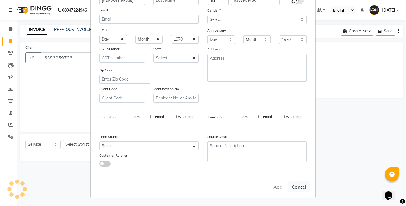
select select
checkbox input "false"
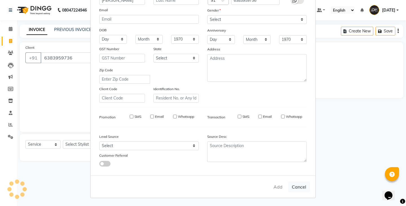
checkbox input "false"
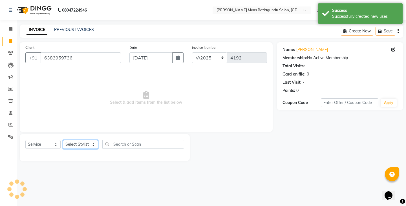
click at [74, 147] on select "Select Stylist Admin [PERSON_NAME][DATE] SAHIB [PERSON_NAME]" at bounding box center [80, 144] width 35 height 9
select select "78653"
click at [63, 140] on select "Select Stylist Admin [PERSON_NAME][DATE] SAHIB [PERSON_NAME]" at bounding box center [80, 144] width 35 height 9
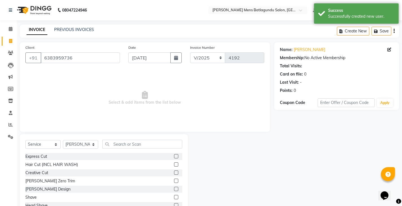
click at [174, 190] on label at bounding box center [176, 189] width 4 height 4
click at [174, 190] on input "checkbox" at bounding box center [176, 190] width 4 height 4
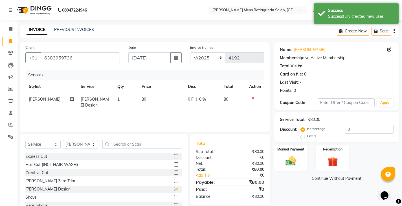
checkbox input "false"
click at [82, 148] on select "Select Stylist Admin [PERSON_NAME][DATE] SAHIB [PERSON_NAME]" at bounding box center [80, 144] width 35 height 9
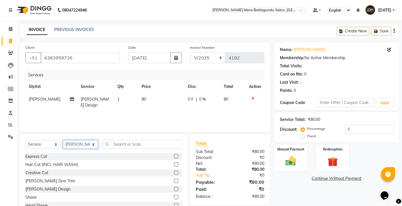
select select "89703"
click at [63, 140] on select "Select Stylist Admin [PERSON_NAME][DATE] SAHIB [PERSON_NAME]" at bounding box center [80, 144] width 35 height 9
click at [174, 198] on label at bounding box center [176, 197] width 4 height 4
click at [174, 198] on input "checkbox" at bounding box center [176, 198] width 4 height 4
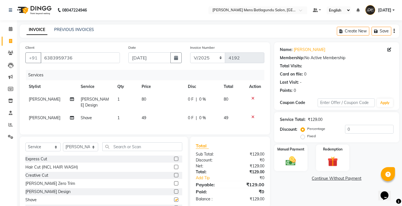
checkbox input "false"
click at [252, 115] on icon at bounding box center [252, 117] width 3 height 4
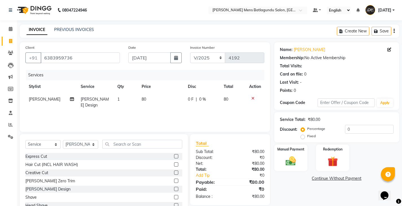
scroll to position [20, 0]
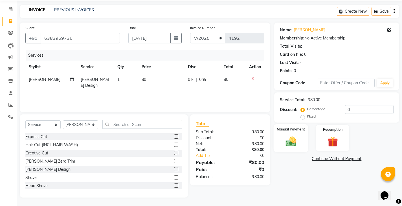
click at [303, 143] on div "Manual Payment" at bounding box center [290, 138] width 35 height 28
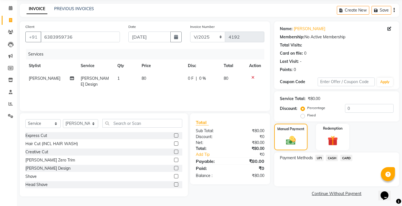
scroll to position [21, 0]
click at [329, 157] on span "CASH" at bounding box center [332, 158] width 12 height 6
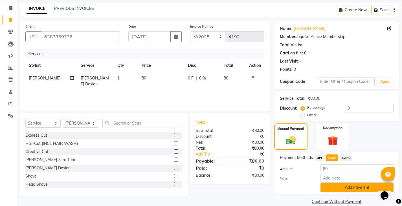
click at [326, 189] on button "Add Payment" at bounding box center [357, 187] width 73 height 9
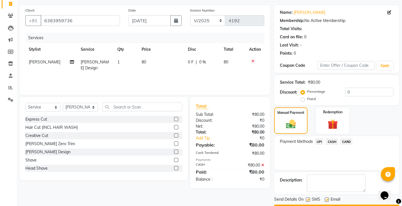
scroll to position [53, 0]
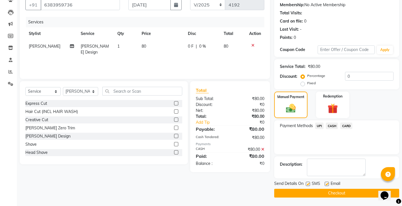
click at [319, 195] on button "Checkout" at bounding box center [336, 193] width 125 height 9
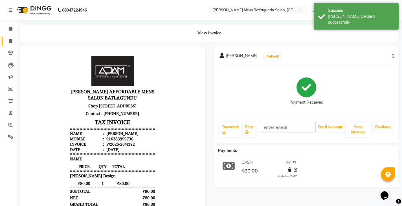
click at [9, 43] on icon at bounding box center [10, 41] width 3 height 4
select select "service"
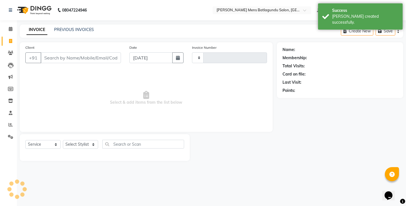
type input "4193"
select select "8213"
click at [79, 30] on link "PREVIOUS INVOICES" at bounding box center [74, 29] width 40 height 5
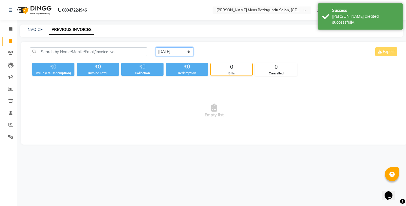
click at [166, 52] on select "[DATE] [DATE] Custom Range" at bounding box center [175, 51] width 38 height 9
select select "[DATE]"
click at [156, 47] on select "[DATE] [DATE] Custom Range" at bounding box center [175, 51] width 38 height 9
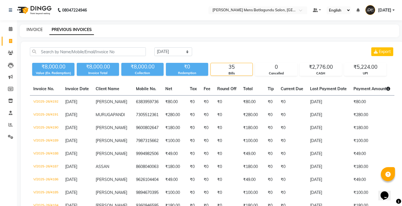
click at [34, 29] on link "INVOICE" at bounding box center [35, 29] width 16 height 5
select select "service"
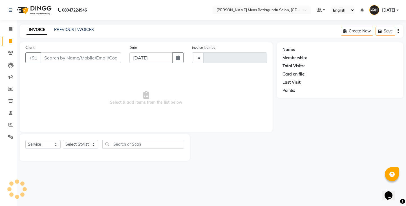
type input "4193"
select select "8213"
click at [80, 33] on div "INVOICE PREVIOUS INVOICES" at bounding box center [60, 30] width 81 height 6
click at [80, 31] on link "PREVIOUS INVOICES" at bounding box center [74, 29] width 40 height 5
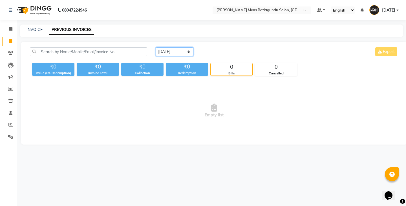
click at [170, 55] on select "[DATE] [DATE] Custom Range" at bounding box center [175, 51] width 38 height 9
select select "[DATE]"
click at [156, 47] on select "[DATE] [DATE] Custom Range" at bounding box center [175, 51] width 38 height 9
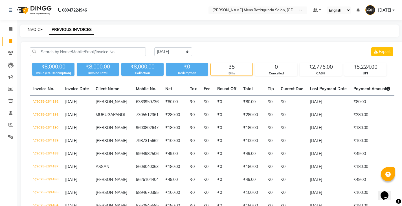
click at [31, 27] on link "INVOICE" at bounding box center [35, 29] width 16 height 5
select select "8213"
select select "service"
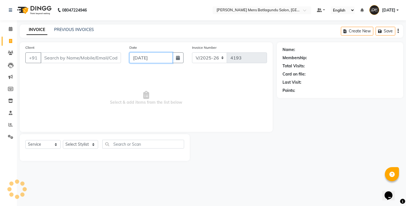
click at [157, 53] on input "[DATE]" at bounding box center [151, 57] width 43 height 11
select select "9"
select select "2025"
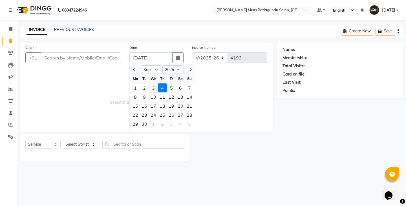
click at [152, 87] on div "3" at bounding box center [153, 88] width 9 height 9
type input "[DATE]"
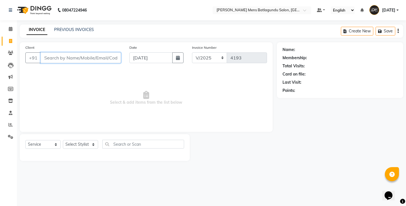
click at [107, 55] on input "Client" at bounding box center [81, 57] width 80 height 11
click at [8, 124] on span at bounding box center [11, 125] width 10 height 6
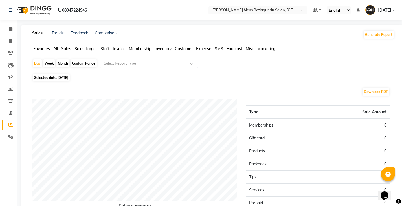
click at [105, 47] on span "Staff" at bounding box center [104, 48] width 9 height 5
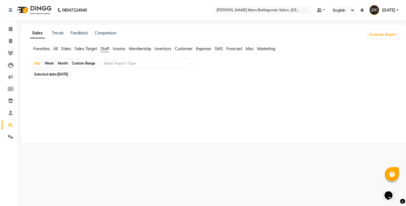
click at [66, 73] on span "[DATE]" at bounding box center [62, 74] width 11 height 4
select select "9"
select select "2025"
click at [64, 72] on span "[DATE]" at bounding box center [62, 74] width 11 height 4
select select "9"
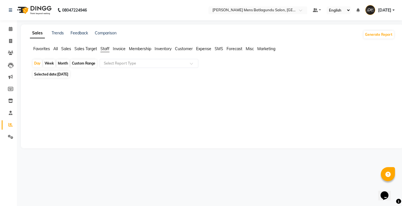
select select "2025"
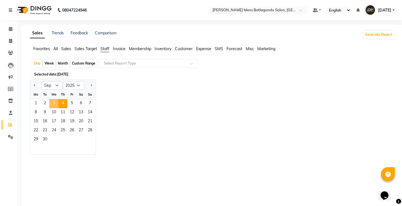
click at [56, 101] on span "3" at bounding box center [53, 103] width 9 height 9
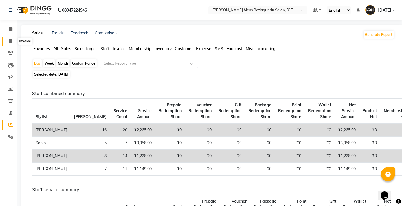
click at [12, 40] on icon at bounding box center [10, 41] width 3 height 4
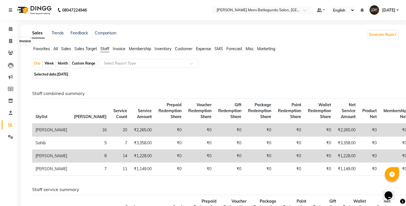
select select "8213"
select select "service"
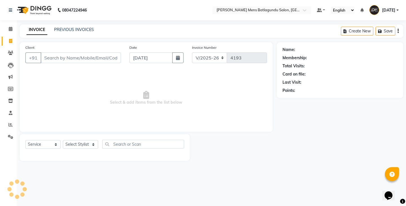
click at [147, 67] on div "Date [DATE]" at bounding box center [156, 56] width 63 height 23
click at [154, 58] on input "[DATE]" at bounding box center [151, 57] width 43 height 11
select select "9"
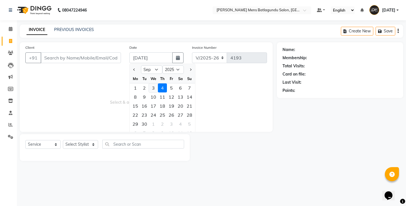
click at [154, 89] on div "3" at bounding box center [153, 88] width 9 height 9
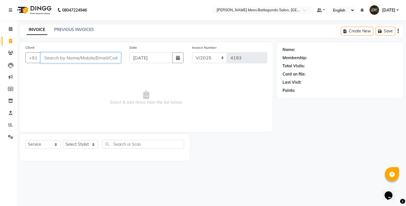
click at [112, 59] on input "Client" at bounding box center [81, 57] width 80 height 11
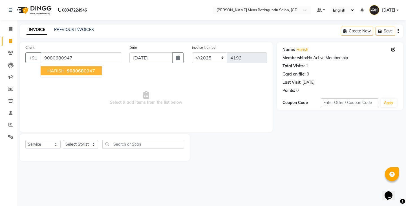
click at [69, 72] on span "908068" at bounding box center [75, 71] width 17 height 6
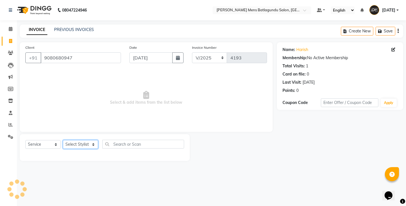
click at [76, 144] on select "Select Stylist Admin [PERSON_NAME][DATE] SAHIB [PERSON_NAME]" at bounding box center [80, 144] width 35 height 9
click at [63, 140] on select "Select Stylist Admin [PERSON_NAME][DATE] SAHIB [PERSON_NAME]" at bounding box center [80, 144] width 35 height 9
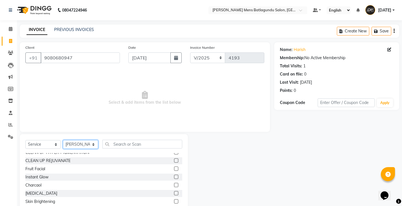
scroll to position [254, 0]
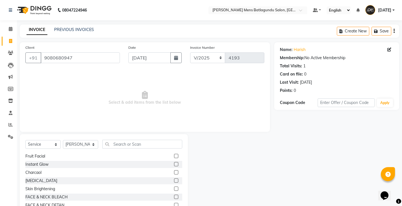
click at [174, 164] on label at bounding box center [176, 164] width 4 height 4
click at [174, 164] on input "checkbox" at bounding box center [176, 165] width 4 height 4
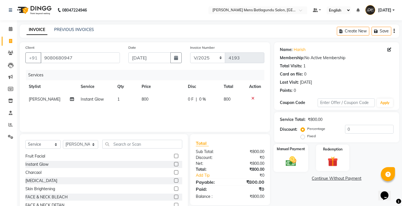
click at [296, 161] on img at bounding box center [290, 161] width 17 height 12
click at [318, 180] on span "UPI" at bounding box center [319, 179] width 9 height 6
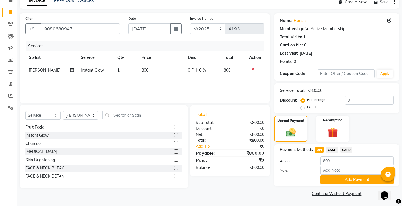
scroll to position [29, 0]
click at [335, 182] on button "Add Payment" at bounding box center [357, 179] width 73 height 9
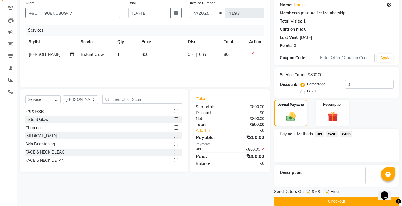
scroll to position [53, 0]
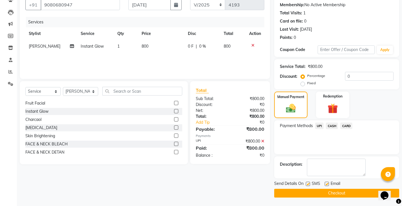
click at [333, 191] on button "Checkout" at bounding box center [336, 193] width 125 height 9
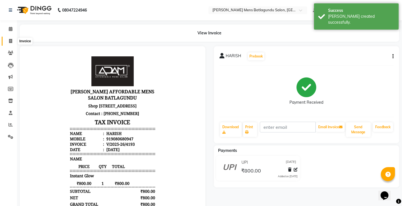
click at [11, 41] on icon at bounding box center [10, 41] width 3 height 4
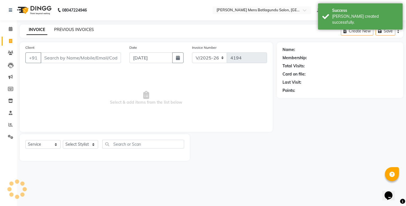
click at [83, 29] on link "PREVIOUS INVOICES" at bounding box center [74, 29] width 40 height 5
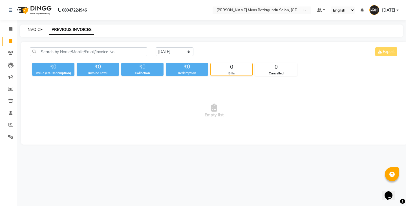
click at [36, 31] on link "INVOICE" at bounding box center [35, 29] width 16 height 5
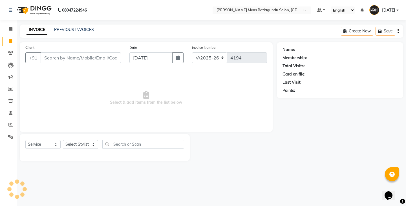
click at [153, 65] on div "Date [DATE]" at bounding box center [156, 56] width 63 height 23
click at [157, 59] on input "[DATE]" at bounding box center [151, 57] width 43 height 11
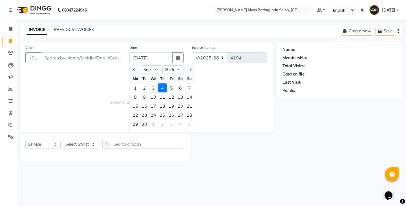
click at [157, 89] on div "3" at bounding box center [153, 88] width 9 height 9
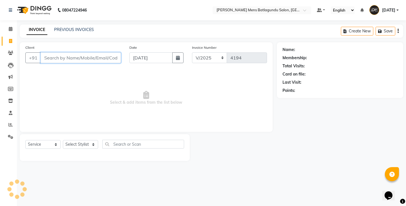
click at [107, 55] on input "Client" at bounding box center [81, 57] width 80 height 11
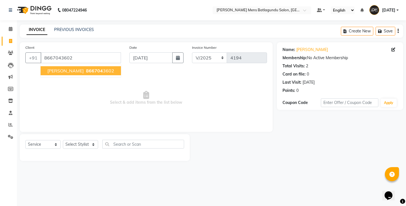
click at [55, 75] on button "[PERSON_NAME] 866704 3602" at bounding box center [81, 70] width 80 height 9
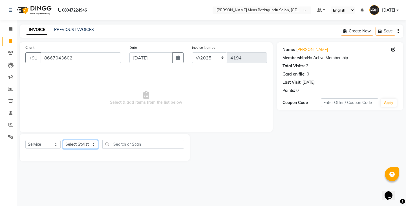
click at [73, 146] on select "Select Stylist Admin [PERSON_NAME][DATE] SAHIB [PERSON_NAME]" at bounding box center [80, 144] width 35 height 9
click at [74, 201] on div "08047224946 Select Location × [PERSON_NAME] Mens Batlagundu Salon, Batlagundu D…" at bounding box center [203, 103] width 406 height 206
click at [86, 145] on select "Select Stylist Admin [PERSON_NAME][DATE] SAHIB [PERSON_NAME]" at bounding box center [80, 144] width 35 height 9
click at [77, 148] on select "Select Stylist Admin [PERSON_NAME][DATE] SAHIB [PERSON_NAME]" at bounding box center [80, 144] width 35 height 9
click at [63, 140] on select "Select Stylist Admin [PERSON_NAME][DATE] SAHIB [PERSON_NAME]" at bounding box center [80, 144] width 35 height 9
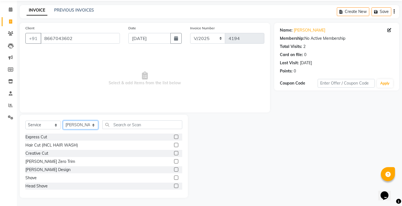
scroll to position [20, 0]
click at [174, 137] on label at bounding box center [176, 137] width 4 height 4
click at [174, 137] on input "checkbox" at bounding box center [176, 137] width 4 height 4
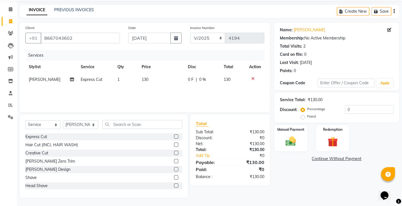
click at [174, 177] on label at bounding box center [176, 178] width 4 height 4
click at [174, 177] on input "checkbox" at bounding box center [176, 178] width 4 height 4
click at [180, 80] on td "130" at bounding box center [161, 79] width 46 height 13
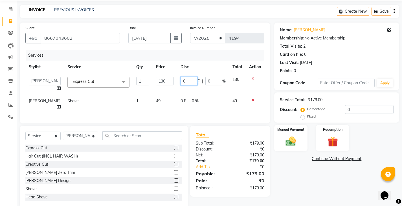
click at [181, 80] on input "0" at bounding box center [189, 81] width 17 height 9
click at [180, 98] on tr "[PERSON_NAME] Shave 1 49 0 F | 0 % 49" at bounding box center [144, 104] width 239 height 19
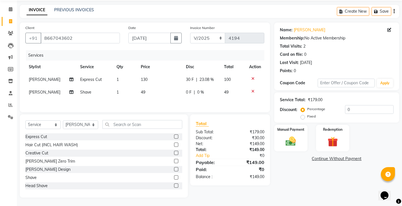
scroll to position [21, 0]
click at [287, 133] on div "Manual Payment" at bounding box center [290, 138] width 35 height 28
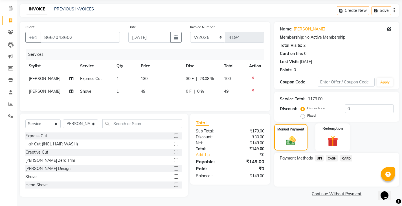
scroll to position [21, 0]
click at [320, 157] on span "UPI" at bounding box center [319, 158] width 9 height 6
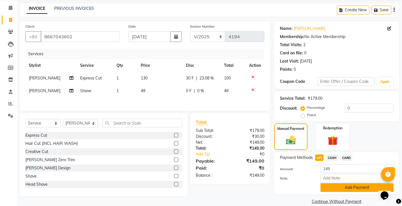
click at [326, 186] on button "Add Payment" at bounding box center [357, 187] width 73 height 9
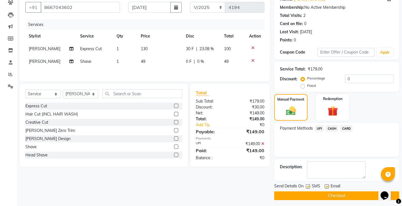
scroll to position [53, 0]
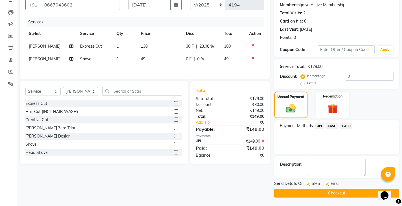
click at [328, 194] on button "Checkout" at bounding box center [336, 193] width 125 height 9
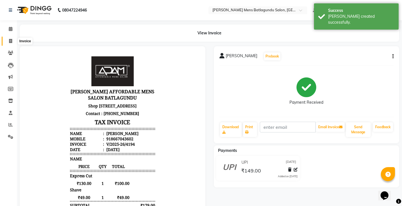
click at [6, 42] on span at bounding box center [11, 41] width 10 height 6
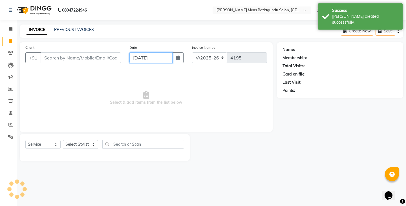
click at [149, 60] on input "[DATE]" at bounding box center [151, 57] width 43 height 11
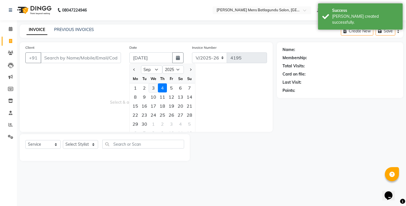
click at [156, 88] on div "3" at bounding box center [153, 88] width 9 height 9
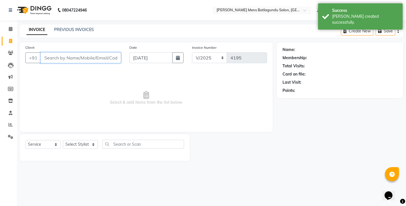
click at [101, 58] on input "Client" at bounding box center [81, 57] width 80 height 11
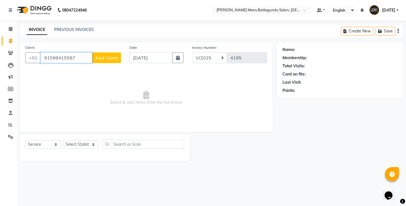
click at [68, 58] on input "91598415587" at bounding box center [67, 57] width 52 height 11
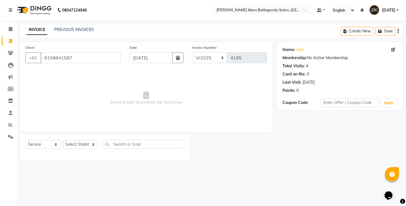
click at [114, 89] on span "Select & add items from the list below" at bounding box center [146, 98] width 242 height 56
click at [91, 144] on select "Select Stylist Admin [PERSON_NAME][DATE] SAHIB [PERSON_NAME]" at bounding box center [80, 144] width 35 height 9
click at [63, 140] on select "Select Stylist Admin [PERSON_NAME][DATE] SAHIB [PERSON_NAME]" at bounding box center [80, 144] width 35 height 9
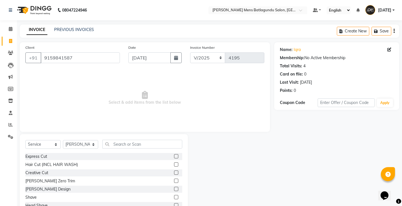
drag, startPoint x: 168, startPoint y: 198, endPoint x: 172, endPoint y: 198, distance: 3.7
click at [169, 198] on div "Shave" at bounding box center [103, 197] width 157 height 7
click at [174, 197] on label at bounding box center [176, 197] width 4 height 4
click at [174, 197] on input "checkbox" at bounding box center [176, 198] width 4 height 4
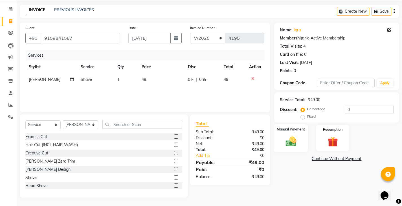
click at [293, 135] on div "Manual Payment" at bounding box center [290, 138] width 35 height 28
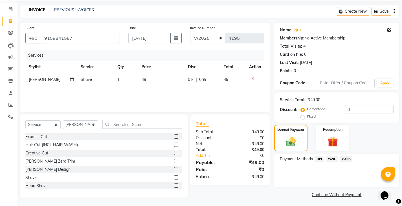
scroll to position [21, 0]
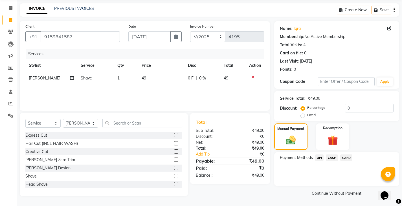
click at [321, 157] on span "UPI" at bounding box center [319, 158] width 9 height 6
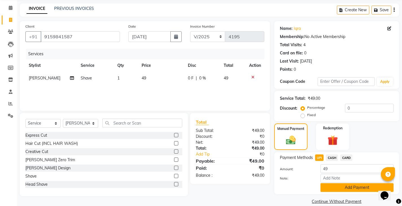
click at [326, 187] on button "Add Payment" at bounding box center [357, 187] width 73 height 9
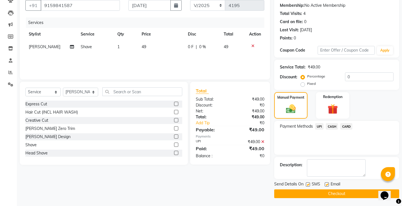
scroll to position [53, 0]
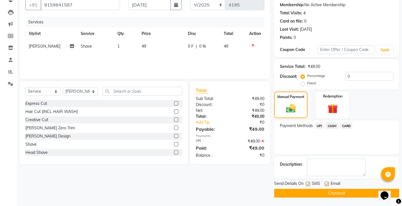
click at [315, 199] on main "INVOICE PREVIOUS INVOICES Create New Save Client [PHONE_NUMBER] Date [DATE] Inv…" at bounding box center [209, 88] width 385 height 235
click at [323, 190] on button "Checkout" at bounding box center [336, 193] width 125 height 9
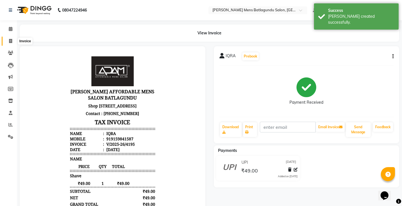
click at [13, 40] on span at bounding box center [11, 41] width 10 height 6
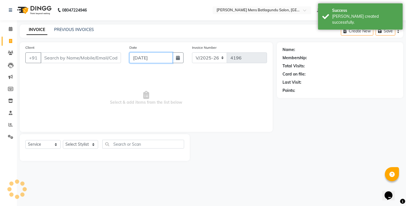
click at [154, 60] on input "[DATE]" at bounding box center [151, 57] width 43 height 11
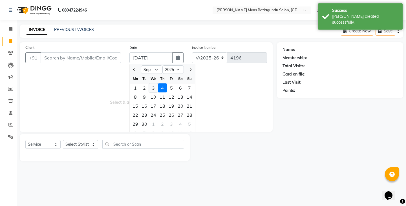
click at [153, 89] on div "3" at bounding box center [153, 88] width 9 height 9
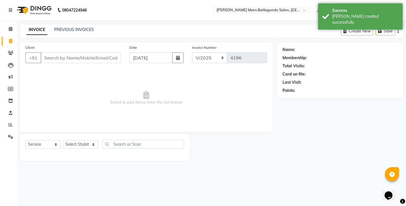
click at [78, 45] on div "Client +91" at bounding box center [73, 56] width 104 height 23
click at [84, 56] on input "Client" at bounding box center [81, 57] width 80 height 11
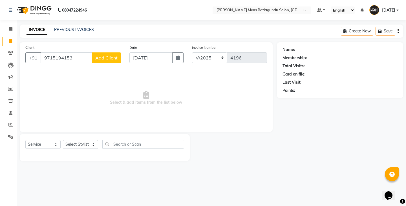
click at [100, 53] on button "Add Client" at bounding box center [106, 57] width 29 height 11
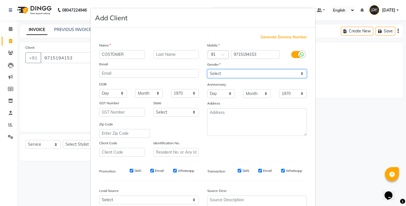
click at [216, 74] on select "Select [DEMOGRAPHIC_DATA] [DEMOGRAPHIC_DATA] Other Prefer Not To Say" at bounding box center [257, 73] width 100 height 9
click at [207, 69] on select "Select [DEMOGRAPHIC_DATA] [DEMOGRAPHIC_DATA] Other Prefer Not To Say" at bounding box center [257, 73] width 100 height 9
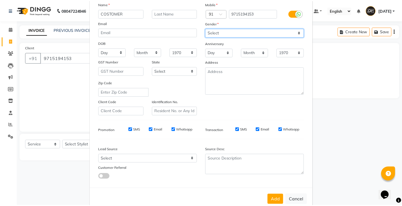
scroll to position [54, 0]
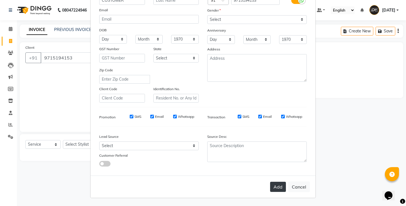
click at [279, 191] on button "Add" at bounding box center [278, 187] width 16 height 10
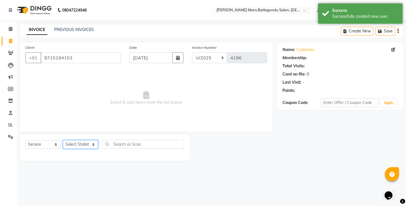
click at [78, 142] on select "Select Stylist Admin [PERSON_NAME][DATE] SAHIB [PERSON_NAME]" at bounding box center [80, 144] width 35 height 9
click at [63, 140] on select "Select Stylist Admin [PERSON_NAME][DATE] SAHIB [PERSON_NAME]" at bounding box center [80, 144] width 35 height 9
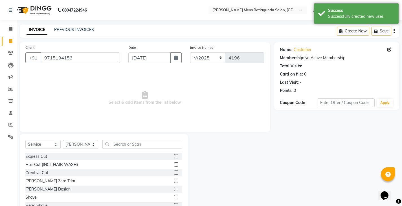
click at [174, 197] on label at bounding box center [176, 197] width 4 height 4
click at [174, 197] on input "checkbox" at bounding box center [176, 198] width 4 height 4
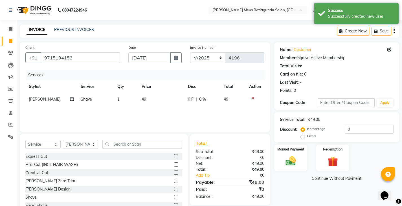
click at [124, 97] on td "1" at bounding box center [126, 99] width 25 height 13
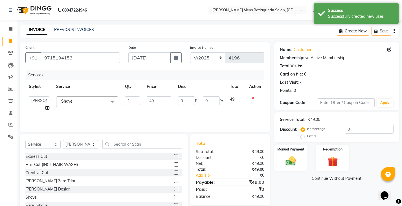
click at [124, 97] on td "1" at bounding box center [132, 103] width 21 height 21
click at [147, 100] on input "49" at bounding box center [159, 101] width 25 height 9
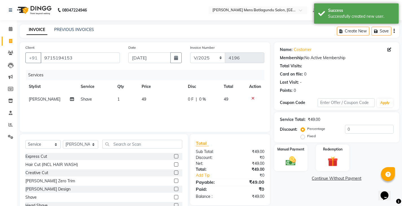
click at [123, 97] on td "1" at bounding box center [126, 99] width 25 height 13
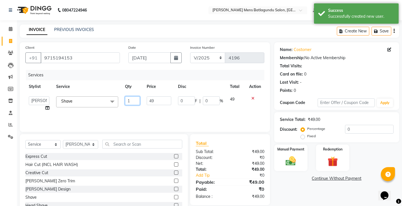
click at [137, 100] on input "1" at bounding box center [132, 101] width 15 height 9
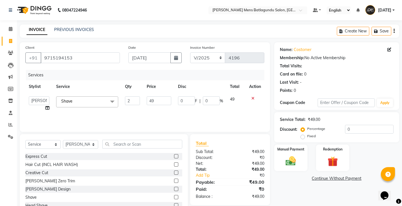
click at [132, 113] on div "Services Stylist Service Qty Price Disc Total Action Admin [PERSON_NAME][DATE] …" at bounding box center [144, 98] width 239 height 56
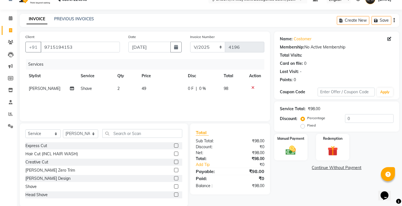
scroll to position [20, 0]
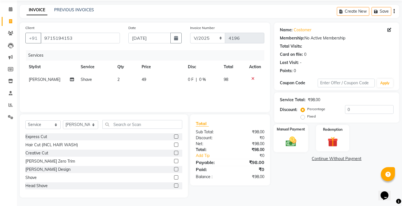
click at [286, 134] on div "Manual Payment" at bounding box center [290, 138] width 35 height 28
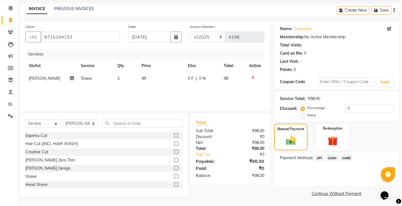
scroll to position [21, 0]
click at [320, 158] on span "UPI" at bounding box center [319, 158] width 9 height 6
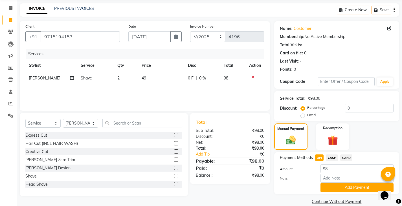
click at [331, 159] on span "CASH" at bounding box center [332, 158] width 12 height 6
click at [338, 187] on button "Add Payment" at bounding box center [357, 187] width 73 height 9
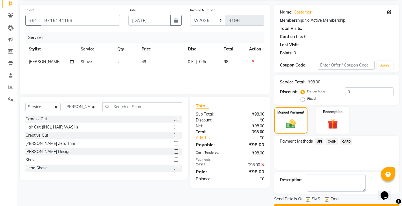
scroll to position [53, 0]
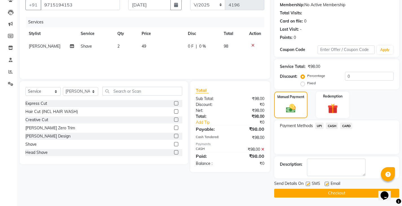
click at [347, 192] on button "Checkout" at bounding box center [336, 193] width 125 height 9
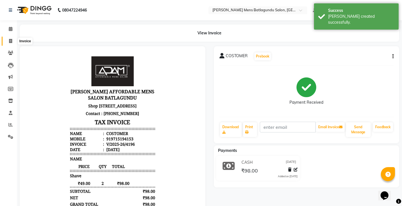
click at [13, 40] on span at bounding box center [11, 41] width 10 height 6
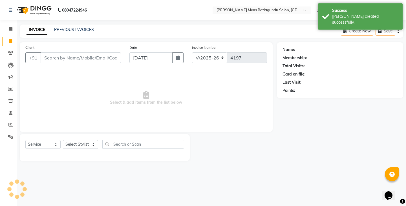
click at [155, 52] on div "Date [DATE]" at bounding box center [156, 56] width 63 height 23
click at [157, 60] on input "[DATE]" at bounding box center [151, 57] width 43 height 11
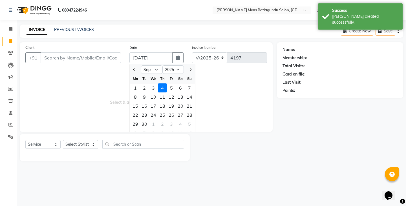
click at [158, 88] on div "4" at bounding box center [162, 88] width 9 height 9
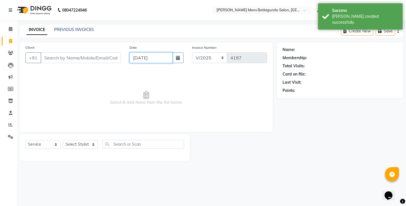
click at [149, 53] on input "[DATE]" at bounding box center [151, 57] width 43 height 11
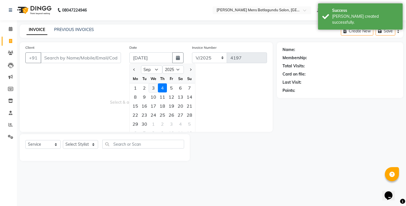
click at [153, 89] on div "3" at bounding box center [153, 88] width 9 height 9
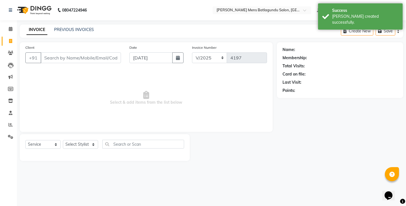
click at [76, 52] on div "Client +91" at bounding box center [73, 56] width 104 height 23
click at [79, 58] on input "Client" at bounding box center [81, 57] width 80 height 11
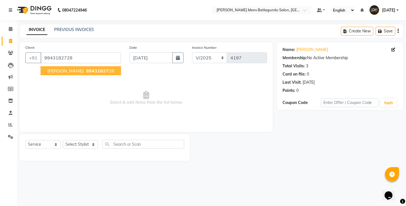
click at [62, 71] on span "[PERSON_NAME]" at bounding box center [65, 71] width 36 height 6
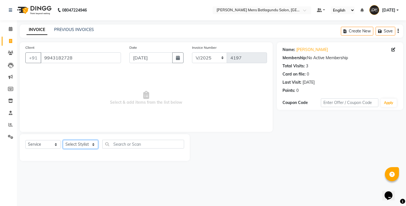
click at [79, 147] on select "Select Stylist Admin [PERSON_NAME][DATE] SAHIB [PERSON_NAME]" at bounding box center [80, 144] width 35 height 9
click at [63, 140] on select "Select Stylist Admin [PERSON_NAME][DATE] SAHIB [PERSON_NAME]" at bounding box center [80, 144] width 35 height 9
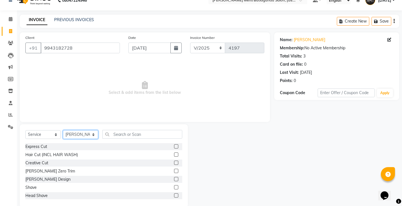
scroll to position [20, 0]
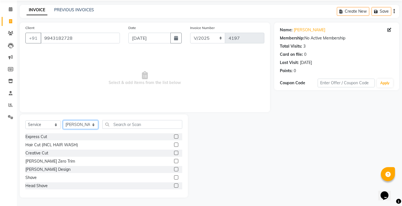
drag, startPoint x: 80, startPoint y: 121, endPoint x: 79, endPoint y: 128, distance: 6.6
click at [80, 121] on select "Select Stylist Admin [PERSON_NAME][DATE] SAHIB [PERSON_NAME]" at bounding box center [80, 124] width 35 height 9
click at [63, 120] on select "Select Stylist Admin [PERSON_NAME][DATE] SAHIB [PERSON_NAME]" at bounding box center [80, 124] width 35 height 9
click at [174, 137] on label at bounding box center [176, 137] width 4 height 4
click at [174, 137] on input "checkbox" at bounding box center [176, 137] width 4 height 4
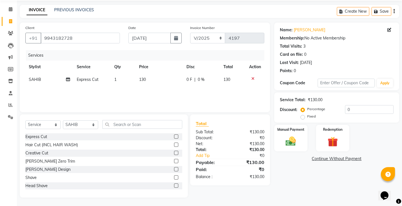
click at [174, 177] on label at bounding box center [176, 178] width 4 height 4
click at [174, 177] on input "checkbox" at bounding box center [176, 178] width 4 height 4
click at [181, 78] on td "130" at bounding box center [159, 79] width 47 height 13
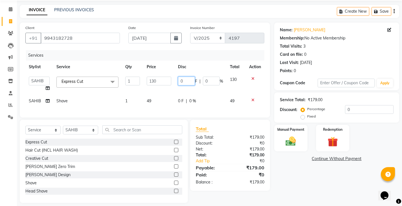
click at [179, 81] on input "0" at bounding box center [186, 81] width 17 height 9
click at [177, 104] on div "Services Stylist Service Qty Price Disc Total Action Admin [PERSON_NAME][DATE] …" at bounding box center [144, 81] width 239 height 62
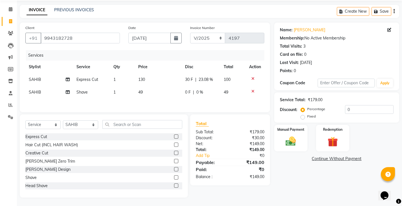
scroll to position [21, 0]
click at [288, 137] on img at bounding box center [290, 141] width 17 height 12
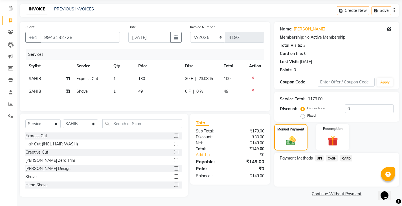
scroll to position [21, 0]
click at [331, 158] on span "CASH" at bounding box center [332, 158] width 12 height 6
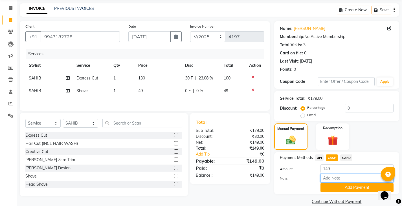
click at [333, 181] on input "Note:" at bounding box center [357, 178] width 73 height 9
click at [332, 185] on button "Add Payment" at bounding box center [357, 187] width 73 height 9
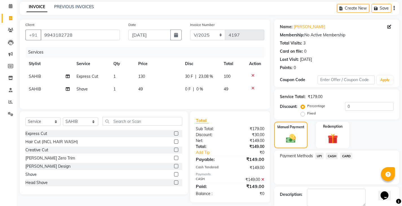
scroll to position [53, 0]
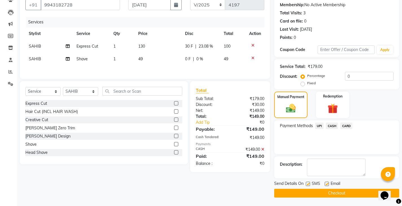
click at [330, 189] on div "Send Details On SMS Email Checkout" at bounding box center [336, 189] width 125 height 17
click at [330, 190] on button "Checkout" at bounding box center [336, 193] width 125 height 9
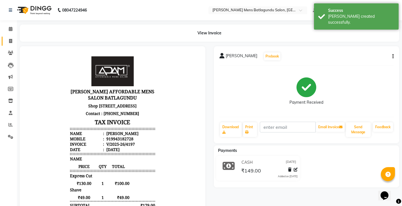
click at [7, 44] on link "Invoice" at bounding box center [9, 41] width 14 height 9
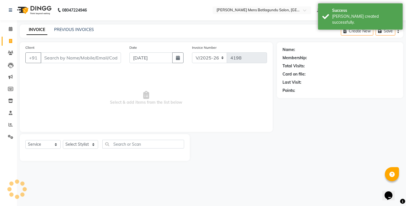
click at [93, 63] on div "Client +91" at bounding box center [73, 56] width 104 height 23
click at [149, 63] on input "[DATE]" at bounding box center [151, 57] width 43 height 11
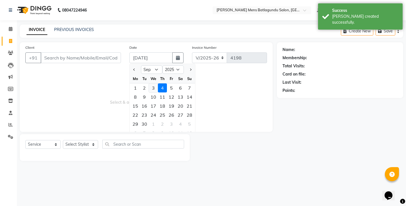
click at [157, 89] on div "3" at bounding box center [153, 88] width 9 height 9
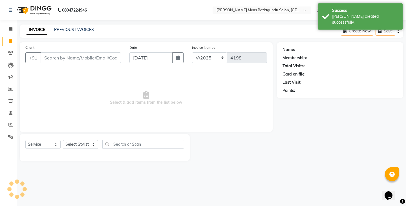
click at [113, 66] on div "Client +91" at bounding box center [73, 56] width 104 height 23
click at [113, 60] on input "Client" at bounding box center [81, 57] width 80 height 11
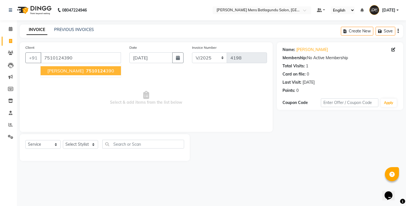
click at [67, 72] on button "IBRAHIM 7510124 390" at bounding box center [81, 70] width 80 height 9
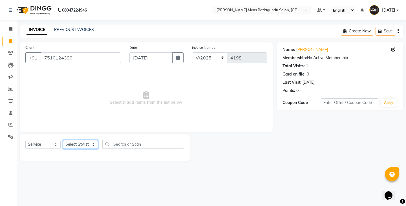
click at [73, 148] on select "Select Stylist Admin [PERSON_NAME][DATE] SAHIB [PERSON_NAME]" at bounding box center [80, 144] width 35 height 9
click at [63, 140] on select "Select Stylist Admin [PERSON_NAME][DATE] SAHIB [PERSON_NAME]" at bounding box center [80, 144] width 35 height 9
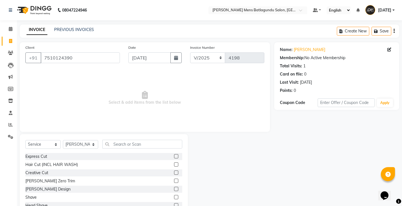
click at [169, 190] on div "[PERSON_NAME] Design" at bounding box center [103, 189] width 157 height 7
click at [174, 190] on label at bounding box center [176, 189] width 4 height 4
click at [174, 190] on input "checkbox" at bounding box center [176, 190] width 4 height 4
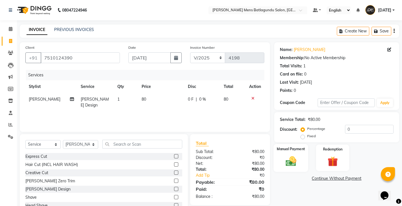
click at [290, 164] on img at bounding box center [290, 161] width 17 height 12
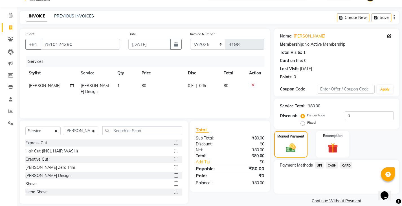
scroll to position [21, 0]
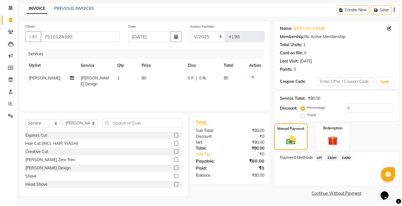
click at [332, 157] on span "CASH" at bounding box center [332, 158] width 12 height 6
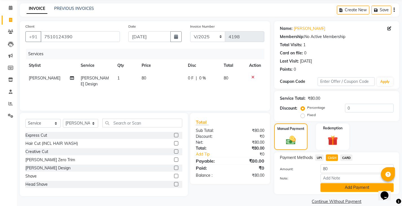
click at [335, 185] on button "Add Payment" at bounding box center [357, 187] width 73 height 9
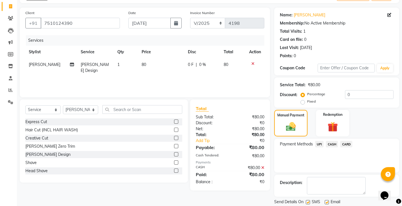
scroll to position [53, 0]
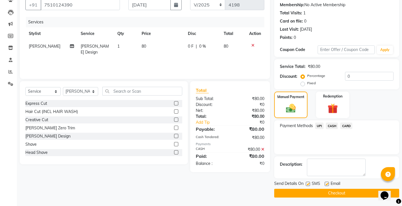
click at [331, 193] on button "Checkout" at bounding box center [336, 193] width 125 height 9
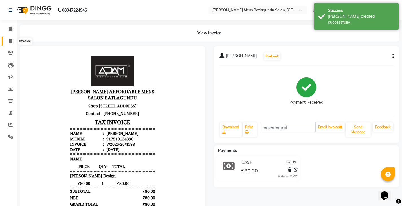
click at [11, 43] on icon at bounding box center [10, 41] width 3 height 4
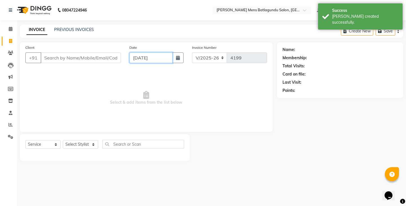
click at [155, 56] on input "[DATE]" at bounding box center [151, 57] width 43 height 11
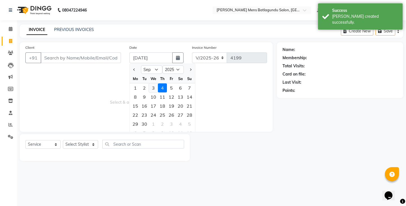
click at [154, 89] on div "3" at bounding box center [153, 88] width 9 height 9
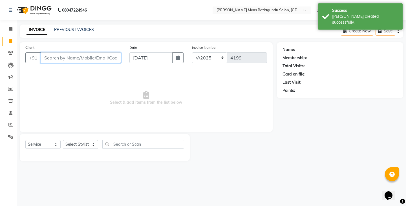
click at [109, 58] on input "Client" at bounding box center [81, 57] width 80 height 11
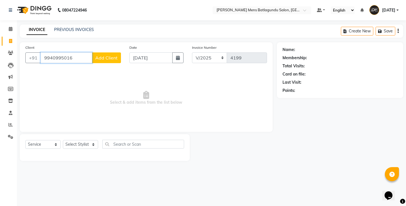
click at [92, 58] on input "9940995016" at bounding box center [67, 57] width 52 height 11
click at [108, 58] on span "Add Client" at bounding box center [106, 58] width 22 height 6
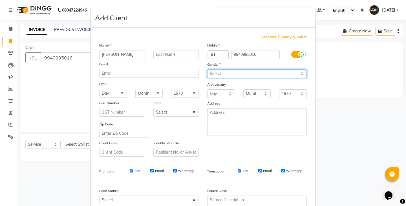
drag, startPoint x: 230, startPoint y: 73, endPoint x: 230, endPoint y: 78, distance: 4.5
click at [230, 73] on select "Select [DEMOGRAPHIC_DATA] [DEMOGRAPHIC_DATA] Other Prefer Not To Say" at bounding box center [257, 73] width 100 height 9
click at [207, 69] on select "Select [DEMOGRAPHIC_DATA] [DEMOGRAPHIC_DATA] Other Prefer Not To Say" at bounding box center [257, 73] width 100 height 9
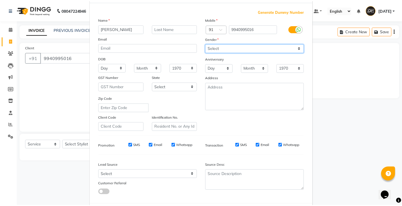
scroll to position [54, 0]
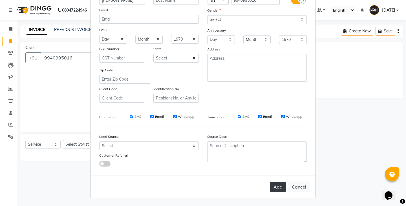
click at [278, 189] on button "Add" at bounding box center [278, 187] width 16 height 10
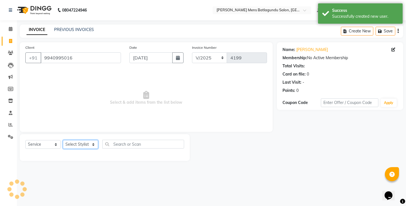
click at [84, 145] on select "Select Stylist Admin [PERSON_NAME][DATE] SAHIB [PERSON_NAME]" at bounding box center [80, 144] width 35 height 9
click at [63, 140] on select "Select Stylist Admin [PERSON_NAME][DATE] SAHIB [PERSON_NAME]" at bounding box center [80, 144] width 35 height 9
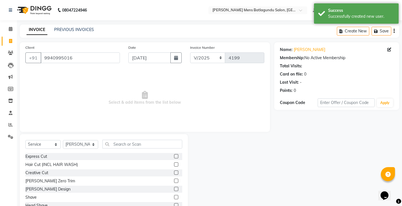
click at [174, 198] on label at bounding box center [176, 197] width 4 height 4
click at [174, 198] on input "checkbox" at bounding box center [176, 198] width 4 height 4
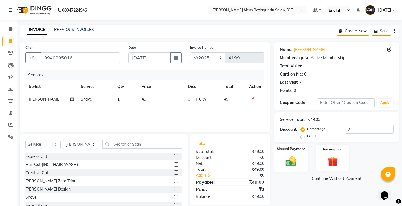
drag, startPoint x: 277, startPoint y: 171, endPoint x: 285, endPoint y: 169, distance: 8.2
click at [284, 169] on div "Manual Payment" at bounding box center [290, 158] width 35 height 28
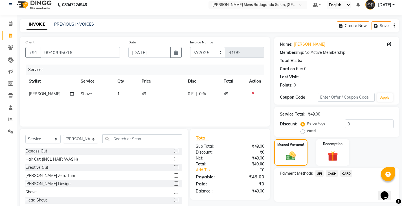
scroll to position [21, 0]
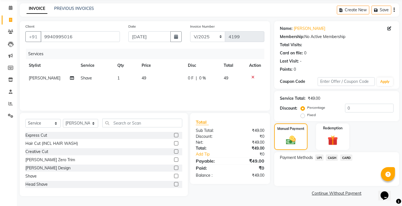
click at [320, 157] on span "UPI" at bounding box center [319, 158] width 9 height 6
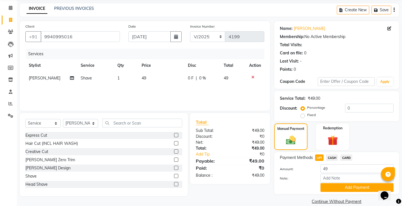
drag, startPoint x: 320, startPoint y: 160, endPoint x: 330, endPoint y: 187, distance: 29.0
click at [330, 187] on button "Add Payment" at bounding box center [357, 187] width 73 height 9
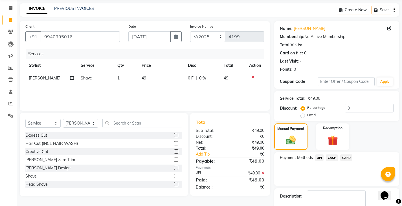
scroll to position [53, 0]
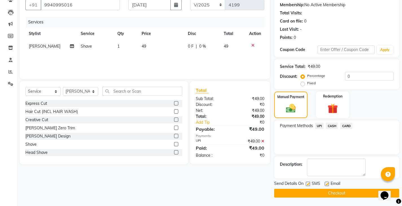
click at [328, 190] on button "Checkout" at bounding box center [336, 193] width 125 height 9
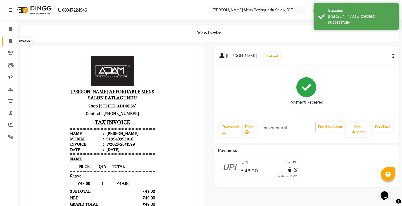
click at [10, 43] on span at bounding box center [11, 41] width 10 height 6
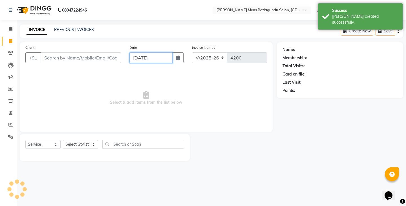
click at [149, 60] on input "[DATE]" at bounding box center [151, 57] width 43 height 11
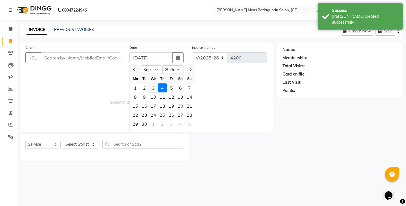
click at [154, 88] on div "3" at bounding box center [153, 88] width 9 height 9
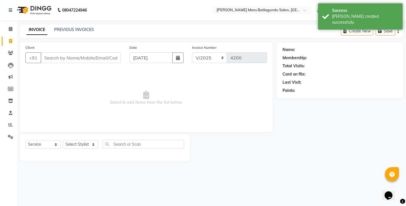
click at [101, 63] on div "Client +91" at bounding box center [73, 56] width 104 height 23
click at [103, 60] on input "Client" at bounding box center [81, 57] width 80 height 11
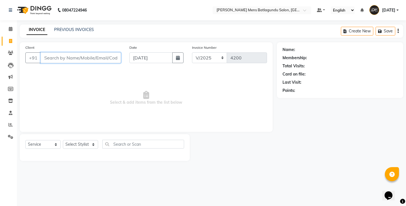
click at [80, 55] on input "Client" at bounding box center [81, 57] width 80 height 11
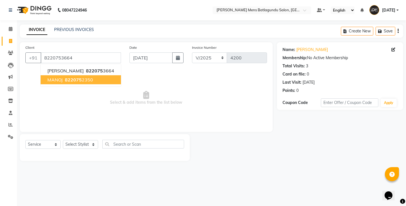
click at [83, 115] on span "Select & add items from the list below" at bounding box center [146, 98] width 242 height 56
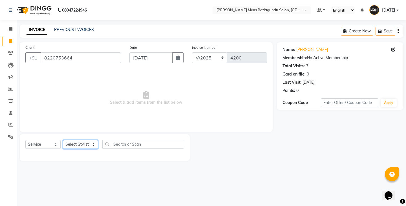
click at [88, 141] on select "Select Stylist Admin [PERSON_NAME][DATE] SAHIB [PERSON_NAME]" at bounding box center [80, 144] width 35 height 9
click at [63, 140] on select "Select Stylist Admin [PERSON_NAME][DATE] SAHIB [PERSON_NAME]" at bounding box center [80, 144] width 35 height 9
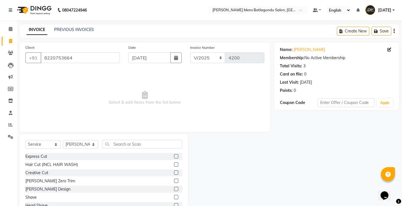
click at [174, 157] on label at bounding box center [176, 156] width 4 height 4
click at [174, 157] on input "checkbox" at bounding box center [176, 157] width 4 height 4
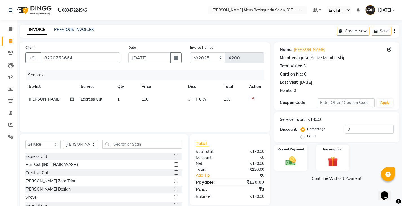
click at [174, 190] on label at bounding box center [176, 189] width 4 height 4
click at [174, 190] on input "checkbox" at bounding box center [176, 190] width 4 height 4
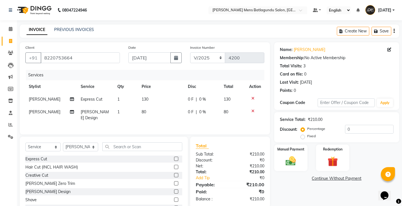
click at [175, 117] on td "80" at bounding box center [161, 115] width 46 height 19
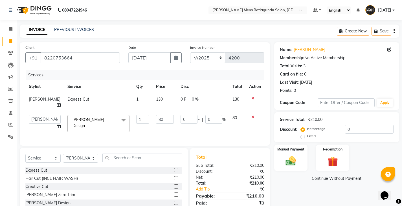
click at [181, 97] on span "0 F" at bounding box center [184, 100] width 6 height 6
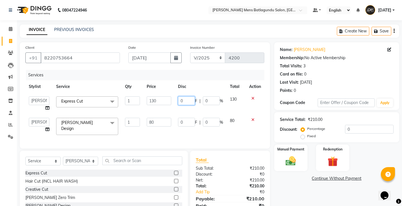
click at [183, 100] on input "0" at bounding box center [186, 101] width 17 height 9
click at [181, 100] on input "0" at bounding box center [186, 101] width 17 height 9
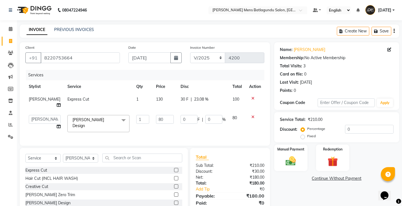
click at [181, 109] on tbody "[PERSON_NAME] Express Cut 1 130 30 F | 23.08 % 100 Admin [PERSON_NAME][DATE] SA…" at bounding box center [144, 114] width 239 height 43
click at [181, 115] on input "0" at bounding box center [189, 119] width 17 height 9
drag, startPoint x: 235, startPoint y: 178, endPoint x: 247, endPoint y: 173, distance: 13.0
click at [236, 179] on div "Total Sub Total: ₹210.00 Discount: ₹30.00 Net: ₹180.00 Total: ₹180.00 Add Tip ₹…" at bounding box center [230, 184] width 69 height 60
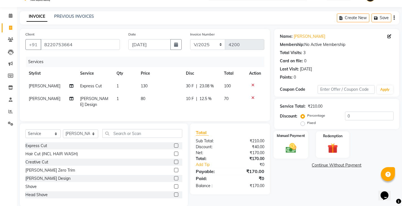
scroll to position [21, 0]
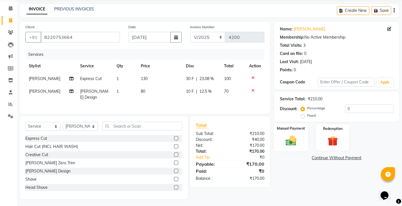
click at [296, 155] on div "Name: [PERSON_NAME] Membership: No Active Membership Total Visits: 3 Card on fi…" at bounding box center [338, 111] width 129 height 178
click at [302, 139] on div "Manual Payment" at bounding box center [290, 138] width 35 height 28
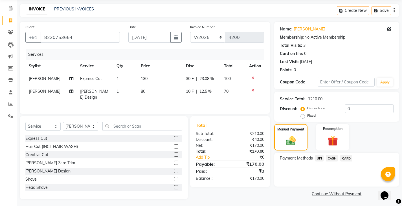
click at [333, 160] on span "CASH" at bounding box center [332, 158] width 12 height 6
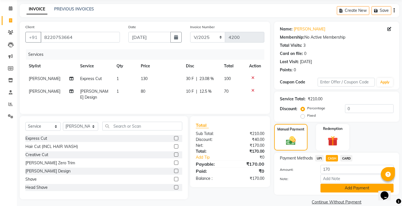
click at [335, 192] on button "Add Payment" at bounding box center [357, 188] width 73 height 9
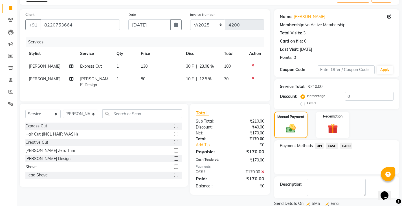
scroll to position [53, 0]
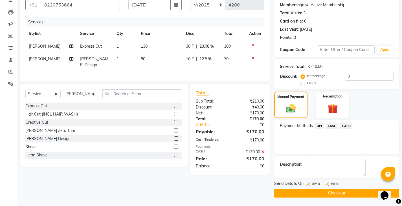
click at [310, 192] on button "Checkout" at bounding box center [336, 193] width 125 height 9
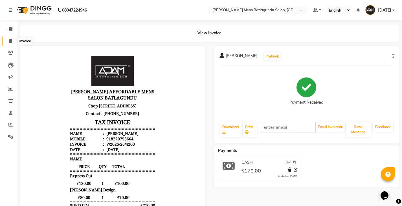
click at [7, 39] on span at bounding box center [11, 41] width 10 height 6
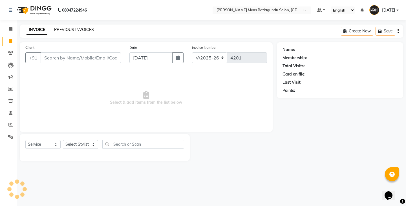
click at [73, 29] on link "PREVIOUS INVOICES" at bounding box center [74, 29] width 40 height 5
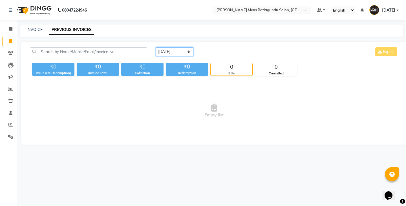
click at [186, 54] on select "[DATE] [DATE] Custom Range" at bounding box center [175, 51] width 38 height 9
click at [156, 47] on select "[DATE] [DATE] Custom Range" at bounding box center [175, 51] width 38 height 9
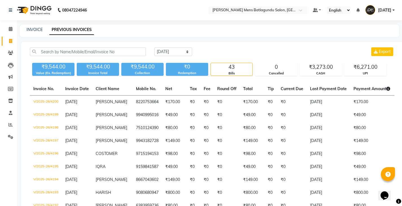
click at [37, 25] on div "INVOICE PREVIOUS INVOICES" at bounding box center [210, 31] width 380 height 13
click at [31, 32] on div "INVOICE" at bounding box center [35, 30] width 16 height 6
click at [33, 31] on link "INVOICE" at bounding box center [35, 29] width 16 height 5
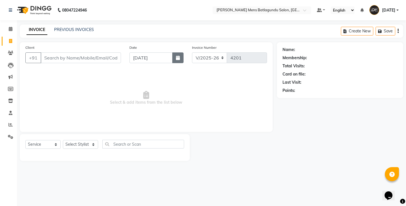
click at [173, 56] on button "button" at bounding box center [177, 57] width 11 height 11
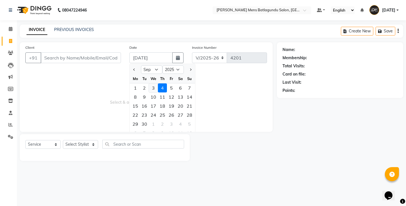
click at [153, 88] on div "3" at bounding box center [153, 88] width 9 height 9
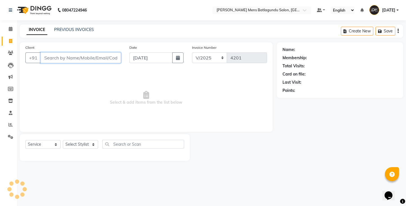
click at [102, 53] on input "Client" at bounding box center [81, 57] width 80 height 11
click at [102, 56] on input "Client" at bounding box center [81, 57] width 80 height 11
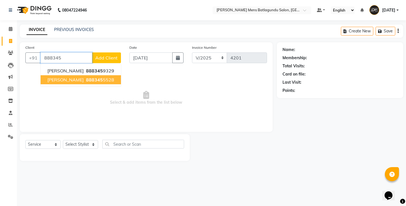
click at [91, 78] on ngb-highlight "888345 5528" at bounding box center [99, 80] width 29 height 6
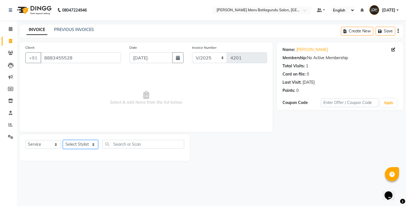
click at [84, 147] on select "Select Stylist Admin [PERSON_NAME][DATE] SAHIB [PERSON_NAME]" at bounding box center [80, 144] width 35 height 9
click at [63, 140] on select "Select Stylist Admin [PERSON_NAME][DATE] SAHIB [PERSON_NAME]" at bounding box center [80, 144] width 35 height 9
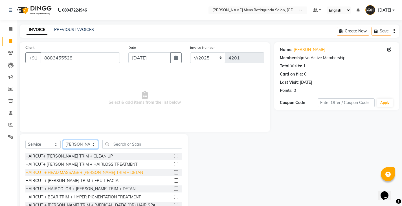
scroll to position [367, 0]
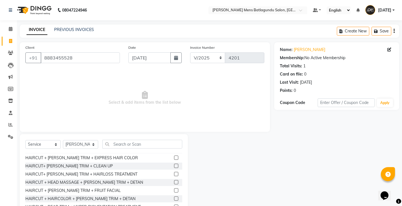
click at [174, 165] on label at bounding box center [176, 166] width 4 height 4
click at [174, 165] on input "checkbox" at bounding box center [176, 167] width 4 height 4
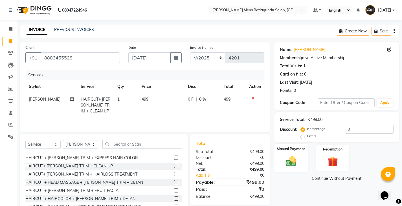
click at [300, 157] on div "Manual Payment" at bounding box center [290, 158] width 35 height 28
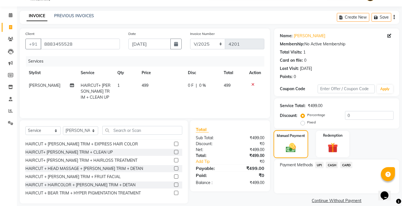
scroll to position [21, 0]
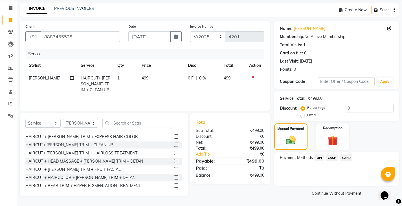
click at [334, 159] on span "CASH" at bounding box center [332, 158] width 12 height 6
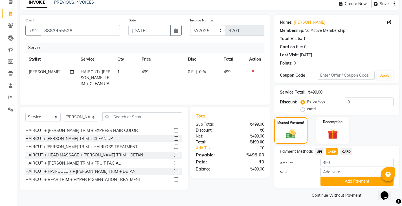
scroll to position [29, 0]
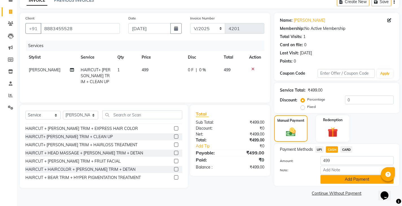
click at [337, 179] on button "Add Payment" at bounding box center [357, 179] width 73 height 9
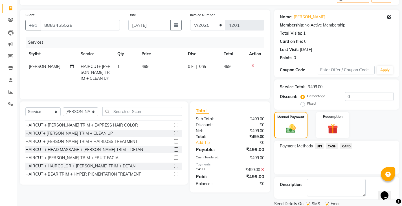
scroll to position [53, 0]
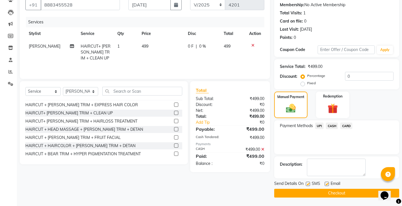
click at [336, 196] on button "Checkout" at bounding box center [336, 193] width 125 height 9
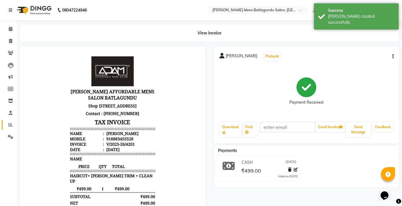
click at [10, 129] on link "Reports" at bounding box center [9, 124] width 14 height 9
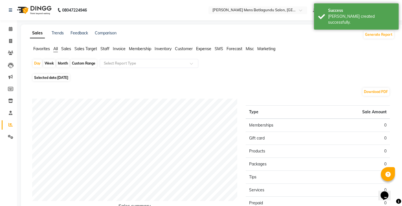
click at [102, 48] on span "Staff" at bounding box center [104, 48] width 9 height 5
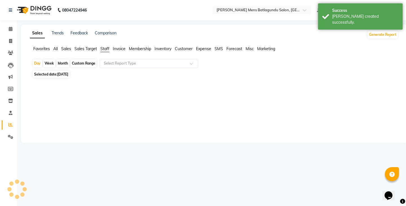
click at [68, 72] on span "[DATE]" at bounding box center [62, 74] width 11 height 4
click at [63, 76] on span "[DATE]" at bounding box center [62, 74] width 11 height 4
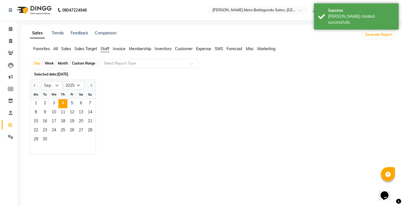
click at [62, 71] on span "Selected date: [DATE]" at bounding box center [51, 74] width 37 height 7
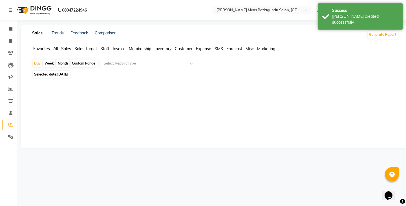
click at [59, 76] on span "[DATE]" at bounding box center [62, 74] width 11 height 4
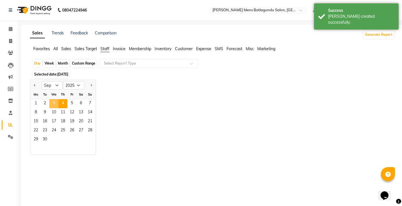
click at [54, 102] on span "3" at bounding box center [53, 103] width 9 height 9
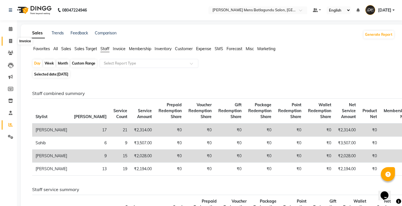
click at [11, 40] on icon at bounding box center [10, 41] width 3 height 4
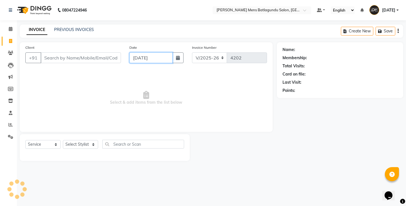
click at [165, 60] on input "[DATE]" at bounding box center [151, 57] width 43 height 11
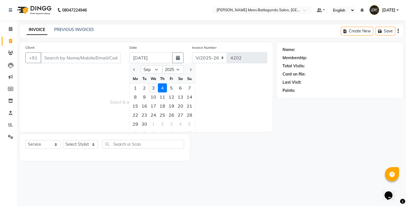
click at [155, 92] on div "3" at bounding box center [153, 88] width 9 height 9
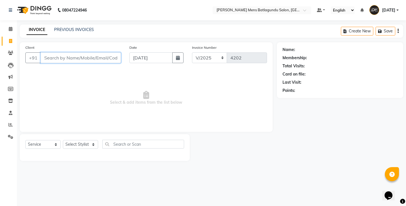
click at [111, 63] on input "Client" at bounding box center [81, 57] width 80 height 11
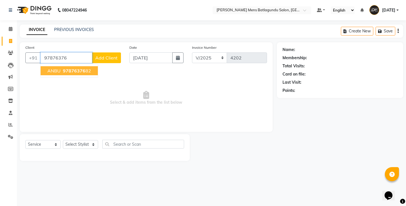
drag, startPoint x: 62, startPoint y: 68, endPoint x: 67, endPoint y: 66, distance: 6.2
click at [62, 68] on ngb-highlight "97876376 82" at bounding box center [76, 71] width 29 height 6
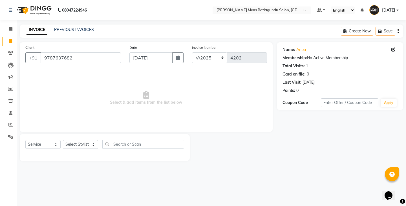
click at [72, 150] on div "Select Service Product Membership Package Voucher Prepaid Gift Card Select Styl…" at bounding box center [104, 146] width 159 height 13
click at [73, 142] on select "Select Stylist Admin [PERSON_NAME][DATE] SAHIB [PERSON_NAME]" at bounding box center [80, 144] width 35 height 9
click at [63, 140] on select "Select Stylist Admin [PERSON_NAME][DATE] SAHIB [PERSON_NAME]" at bounding box center [80, 144] width 35 height 9
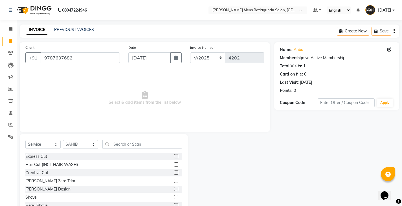
click at [174, 156] on label at bounding box center [176, 156] width 4 height 4
click at [174, 156] on input "checkbox" at bounding box center [176, 157] width 4 height 4
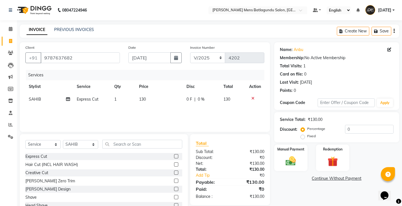
click at [177, 97] on td "130" at bounding box center [159, 99] width 47 height 13
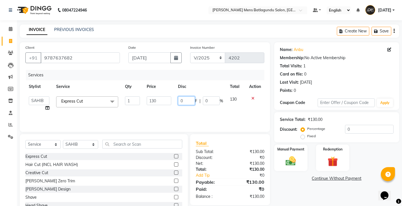
click at [182, 100] on input "0" at bounding box center [186, 101] width 17 height 9
click at [181, 100] on input "0" at bounding box center [186, 101] width 17 height 9
click at [177, 115] on div "Services Stylist Service Qty Price Disc Total Action Admin [PERSON_NAME][DATE] …" at bounding box center [144, 98] width 239 height 56
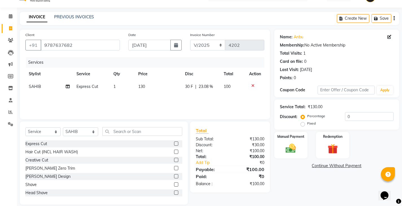
scroll to position [20, 0]
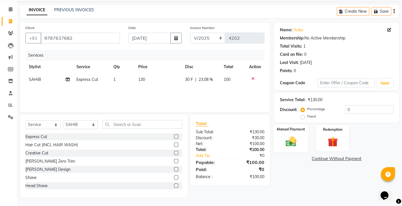
click at [279, 140] on div "Manual Payment" at bounding box center [290, 138] width 35 height 28
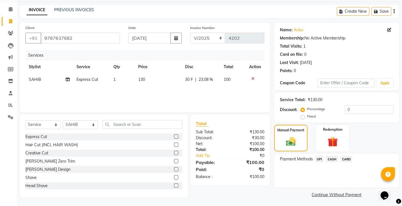
click at [334, 157] on span "CASH" at bounding box center [332, 159] width 12 height 6
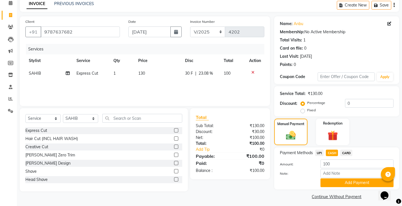
scroll to position [29, 0]
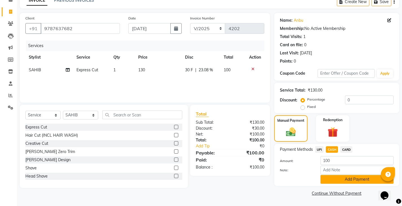
click at [335, 182] on button "Add Payment" at bounding box center [357, 179] width 73 height 9
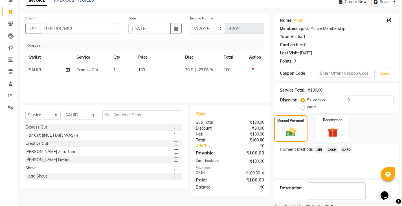
scroll to position [53, 0]
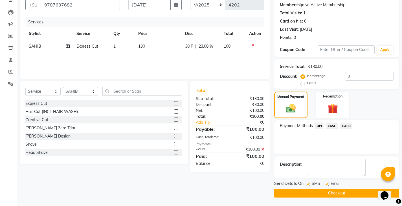
click at [307, 192] on button "Checkout" at bounding box center [336, 193] width 125 height 9
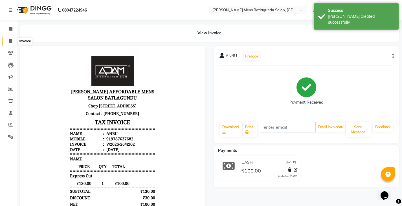
click at [7, 40] on span at bounding box center [11, 41] width 10 height 6
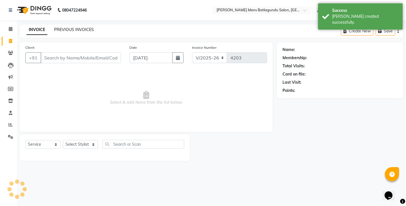
click at [67, 30] on link "PREVIOUS INVOICES" at bounding box center [74, 29] width 40 height 5
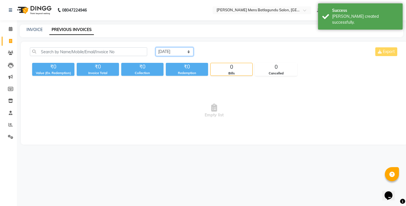
click at [179, 53] on select "[DATE] [DATE] Custom Range" at bounding box center [175, 51] width 38 height 9
click at [156, 47] on select "[DATE] [DATE] Custom Range" at bounding box center [175, 51] width 38 height 9
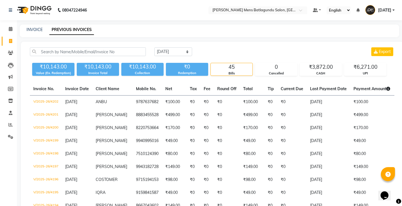
click at [235, 52] on div "[DATE] [DATE] Custom Range Export" at bounding box center [274, 51] width 240 height 9
click at [6, 125] on span at bounding box center [11, 125] width 10 height 6
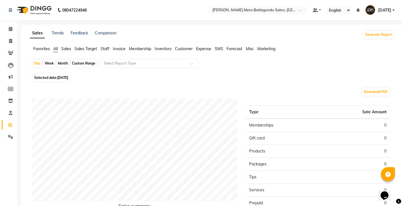
click at [89, 49] on span "Sales Target" at bounding box center [85, 48] width 23 height 5
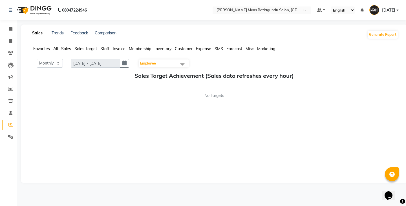
click at [107, 49] on span "Staff" at bounding box center [104, 48] width 9 height 5
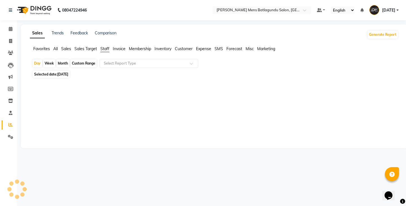
click at [68, 75] on span "[DATE]" at bounding box center [62, 74] width 11 height 4
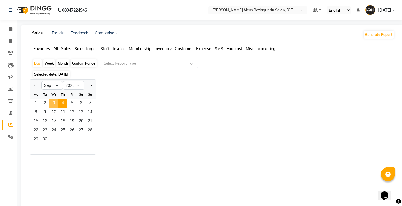
click at [53, 104] on span "3" at bounding box center [53, 103] width 9 height 9
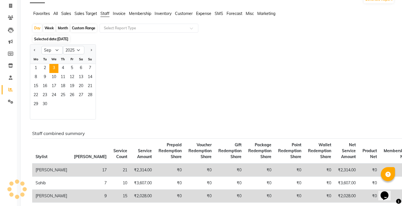
scroll to position [85, 0]
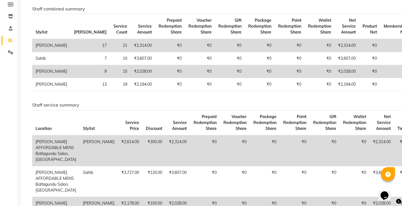
drag, startPoint x: 358, startPoint y: 35, endPoint x: 312, endPoint y: 6, distance: 54.2
click at [351, 42] on table "Stylist Bill Count Service Count Service Amount Prepaid Redemption Share Vouche…" at bounding box center [261, 52] width 459 height 77
click at [116, 107] on h6 "Staff service summary" at bounding box center [211, 104] width 358 height 5
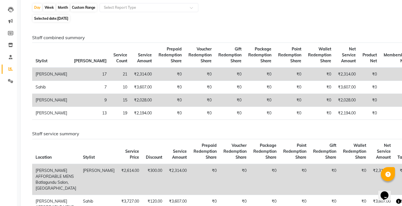
scroll to position [0, 0]
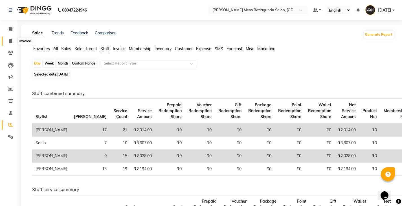
click at [8, 40] on span at bounding box center [11, 41] width 10 height 6
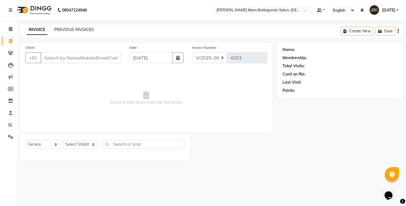
click at [81, 32] on link "PREVIOUS INVOICES" at bounding box center [74, 29] width 40 height 5
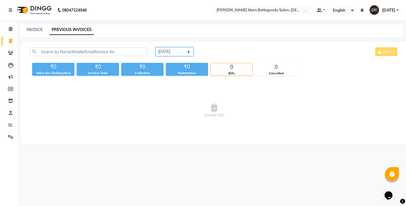
click at [184, 54] on select "[DATE] [DATE] Custom Range" at bounding box center [175, 51] width 38 height 9
click at [156, 47] on select "[DATE] [DATE] Custom Range" at bounding box center [175, 51] width 38 height 9
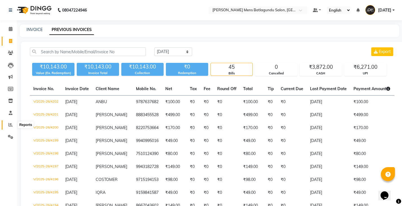
click at [14, 126] on span at bounding box center [11, 125] width 10 height 6
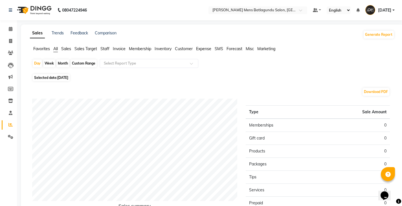
click at [104, 48] on span "Staff" at bounding box center [104, 48] width 9 height 5
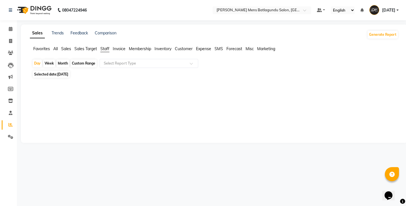
click at [65, 74] on span "[DATE]" at bounding box center [62, 74] width 11 height 4
click at [55, 100] on div at bounding box center [213, 111] width 362 height 41
click at [68, 74] on span "[DATE]" at bounding box center [62, 74] width 11 height 4
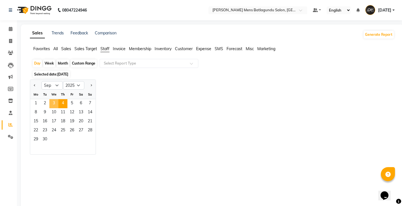
click at [56, 102] on span "3" at bounding box center [53, 103] width 9 height 9
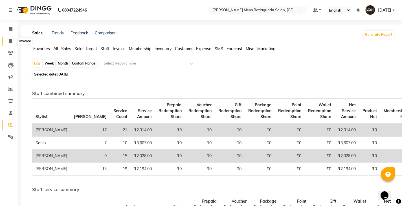
click at [12, 40] on span at bounding box center [11, 41] width 10 height 6
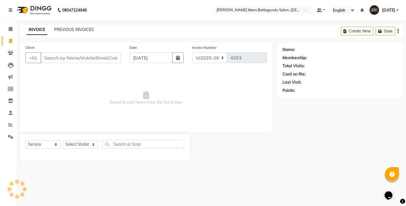
click at [62, 34] on div "INVOICE PREVIOUS INVOICES Create New Save" at bounding box center [212, 31] width 384 height 13
click at [70, 30] on link "PREVIOUS INVOICES" at bounding box center [74, 29] width 40 height 5
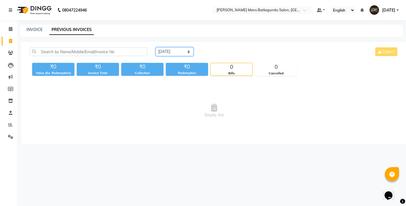
click at [178, 51] on select "[DATE] [DATE] Custom Range" at bounding box center [175, 51] width 38 height 9
click at [156, 47] on select "[DATE] [DATE] Custom Range" at bounding box center [175, 51] width 38 height 9
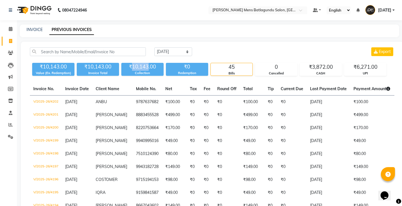
drag, startPoint x: 133, startPoint y: 66, endPoint x: 149, endPoint y: 69, distance: 15.8
click at [149, 69] on div "₹10,143.00" at bounding box center [142, 67] width 42 height 8
copy div "10,143"
drag, startPoint x: 311, startPoint y: 67, endPoint x: 325, endPoint y: 69, distance: 14.2
click at [325, 69] on div "₹3,872.00" at bounding box center [321, 67] width 42 height 8
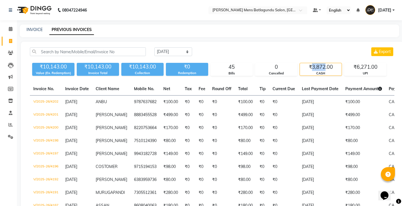
copy div "3,872"
drag, startPoint x: 358, startPoint y: 66, endPoint x: 371, endPoint y: 68, distance: 13.1
click at [371, 68] on div "₹6,271.00" at bounding box center [366, 67] width 42 height 8
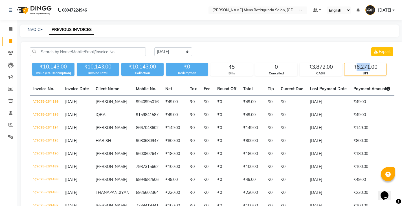
copy div "6,271"
click at [8, 124] on icon at bounding box center [10, 125] width 4 height 4
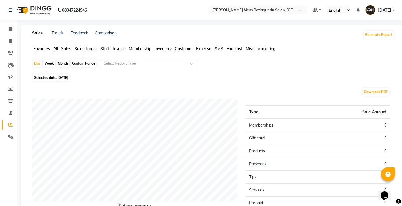
click at [67, 50] on span "Sales" at bounding box center [66, 48] width 10 height 5
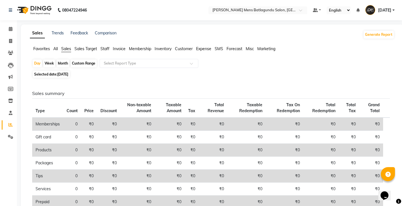
click at [62, 64] on div "Month" at bounding box center [62, 64] width 13 height 8
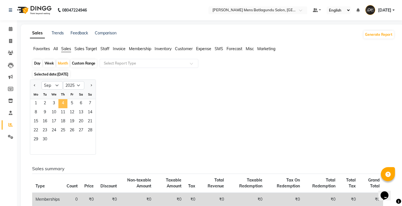
click at [60, 105] on span "4" at bounding box center [62, 103] width 9 height 9
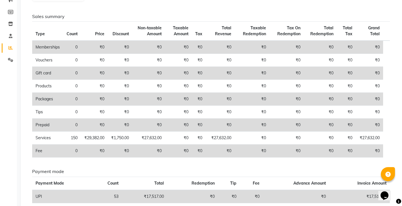
scroll to position [85, 0]
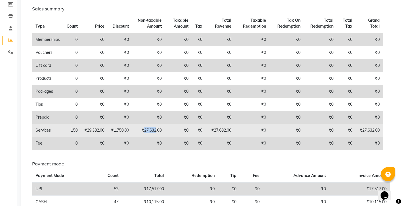
drag, startPoint x: 145, startPoint y: 130, endPoint x: 157, endPoint y: 132, distance: 12.3
click at [157, 132] on td "₹27,632.00" at bounding box center [148, 130] width 33 height 13
copy td "27,632"
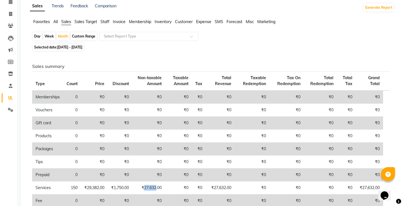
scroll to position [0, 0]
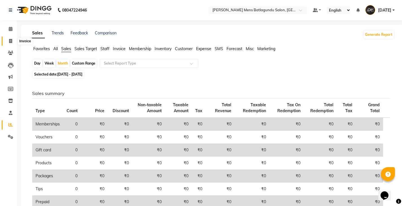
click at [10, 41] on icon at bounding box center [10, 41] width 3 height 4
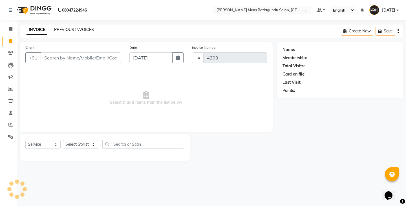
click at [84, 30] on link "PREVIOUS INVOICES" at bounding box center [74, 29] width 40 height 5
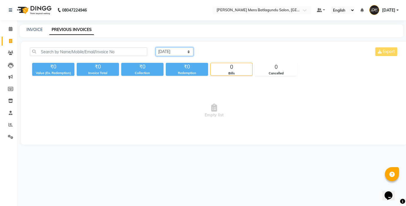
click at [181, 52] on select "[DATE] [DATE] Custom Range" at bounding box center [175, 51] width 38 height 9
click at [156, 47] on select "[DATE] [DATE] Custom Range" at bounding box center [175, 51] width 38 height 9
